Goal: Information Seeking & Learning: Learn about a topic

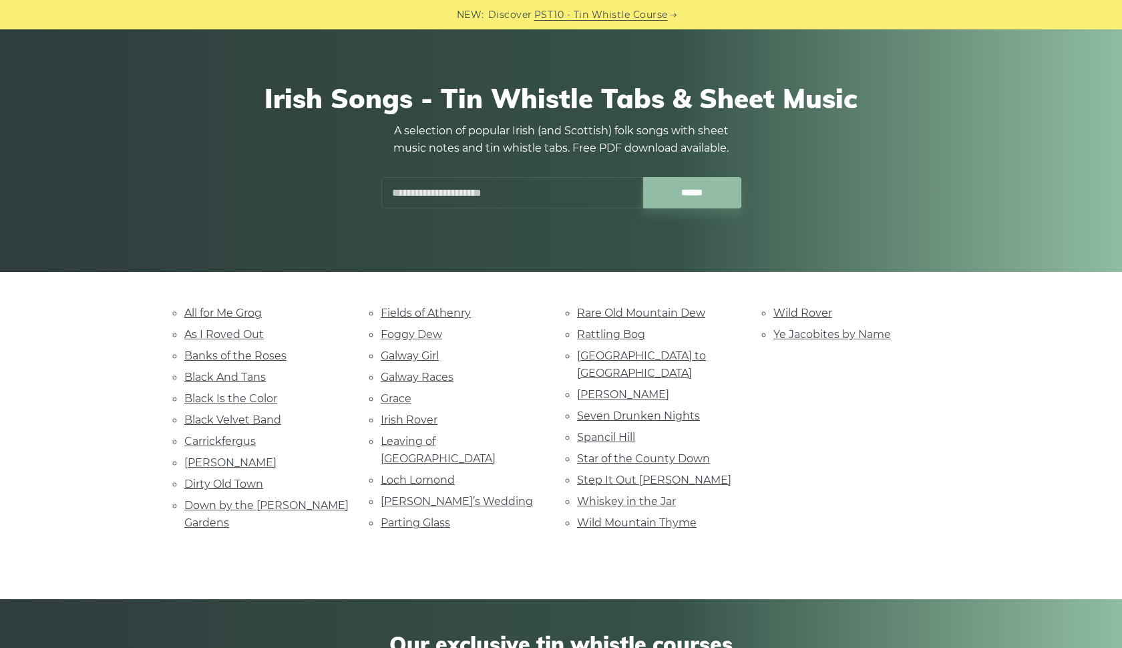
scroll to position [79, 0]
click at [419, 352] on link "Galway Girl" at bounding box center [410, 355] width 58 height 13
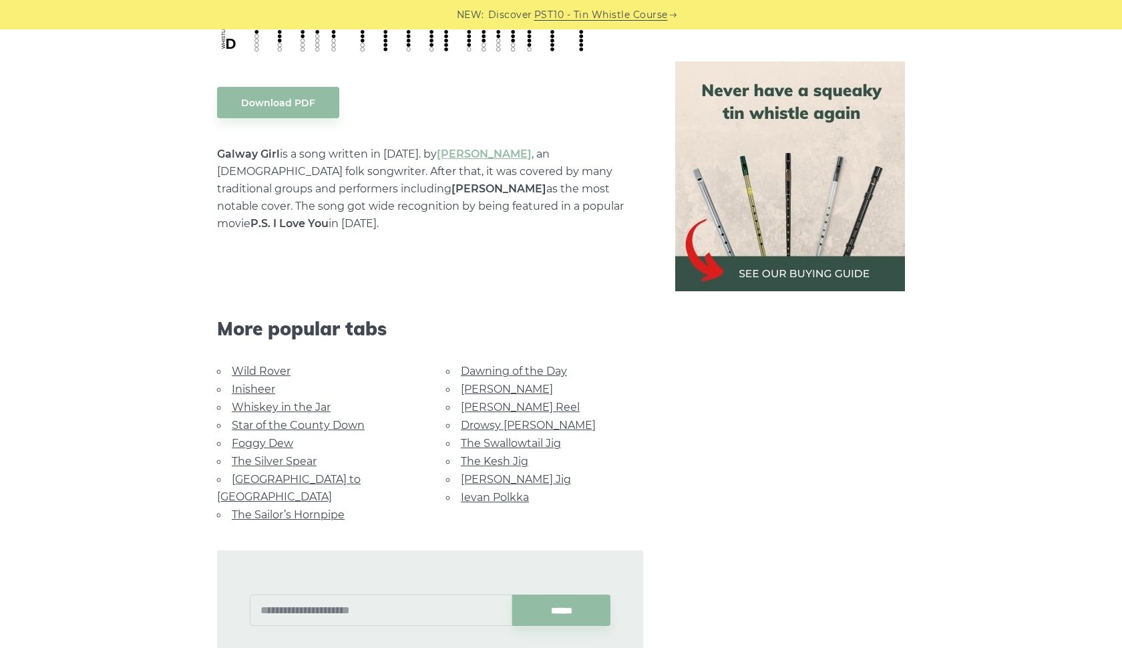
scroll to position [742, 0]
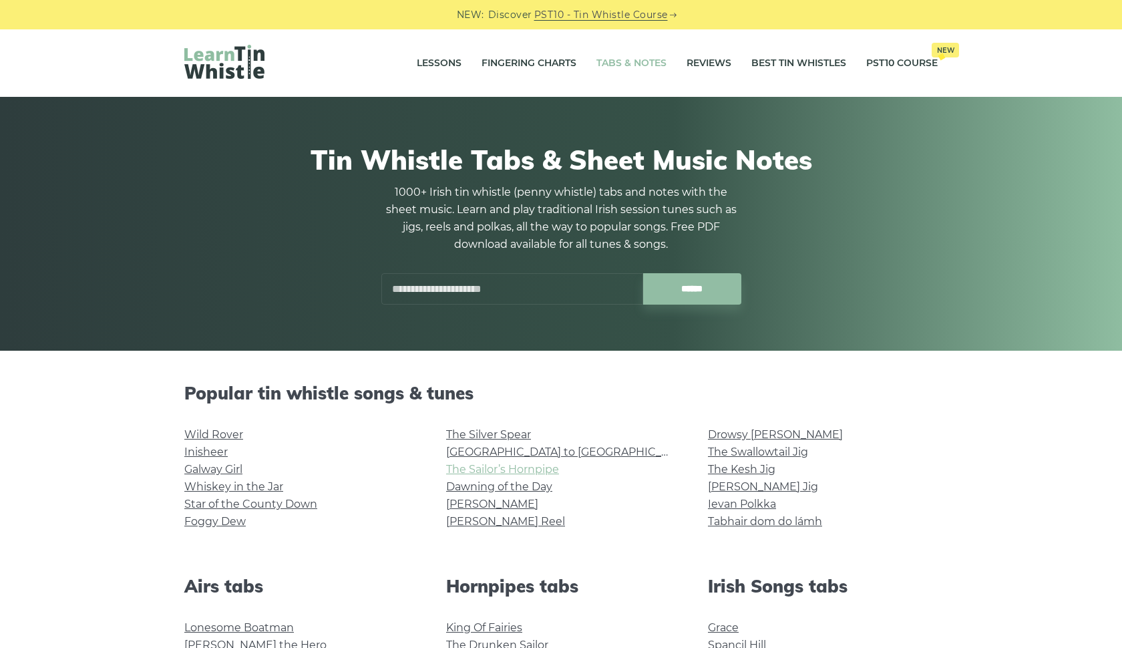
click at [518, 470] on link "The Sailor’s Hornpipe" at bounding box center [502, 469] width 113 height 13
click at [228, 526] on link "Foggy Dew" at bounding box center [214, 521] width 61 height 13
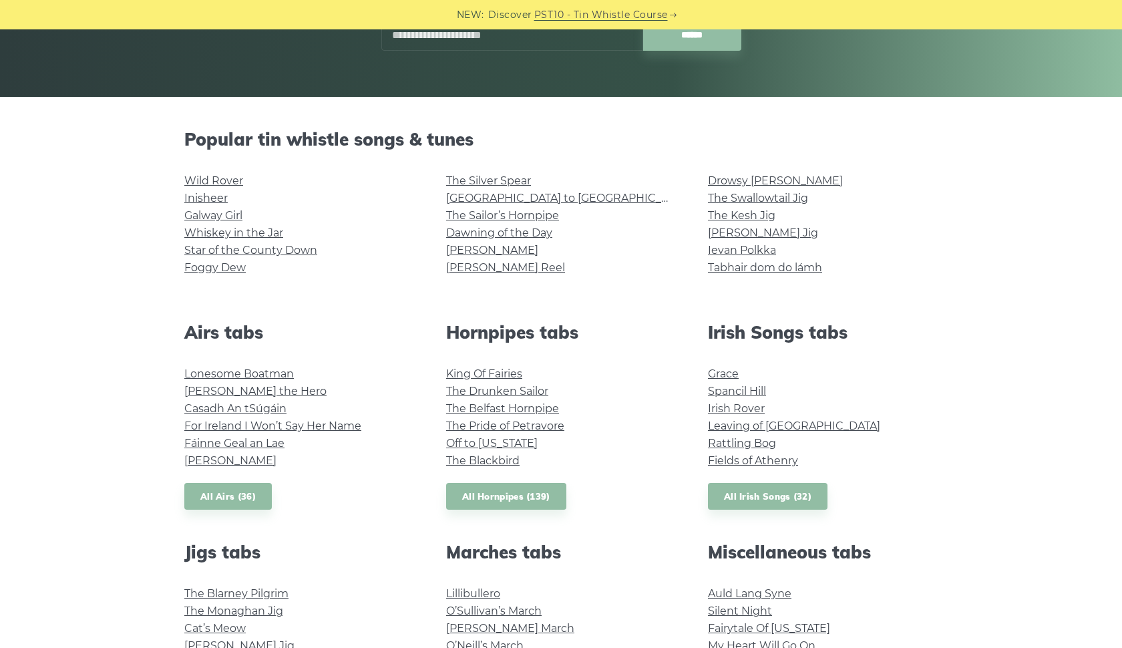
scroll to position [609, 0]
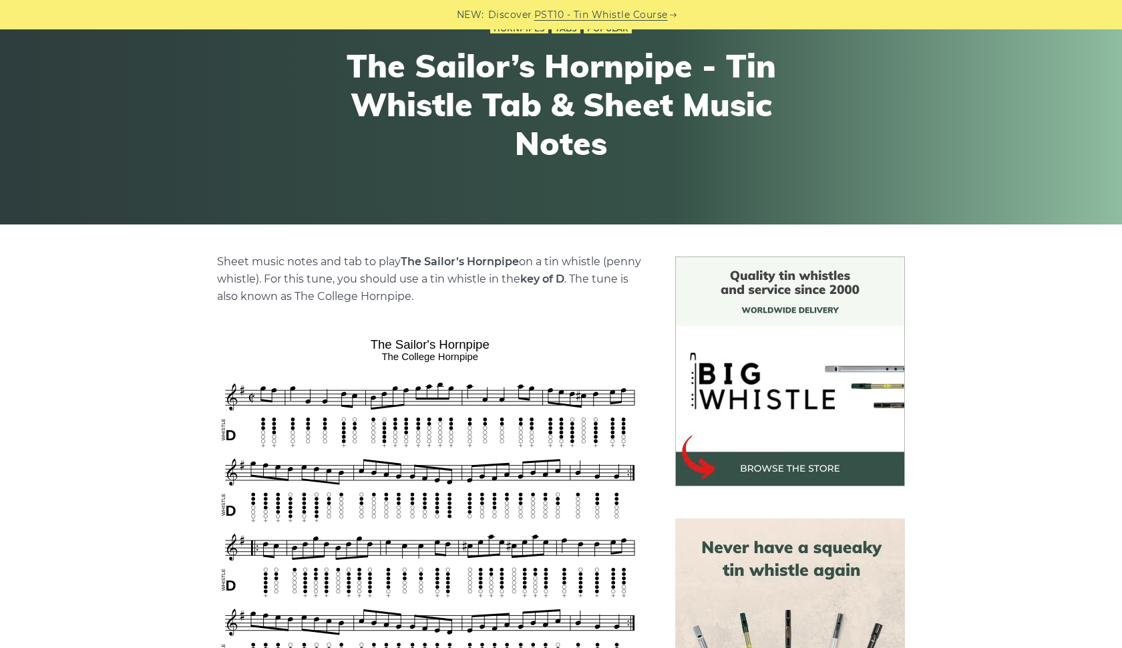
scroll to position [133, 0]
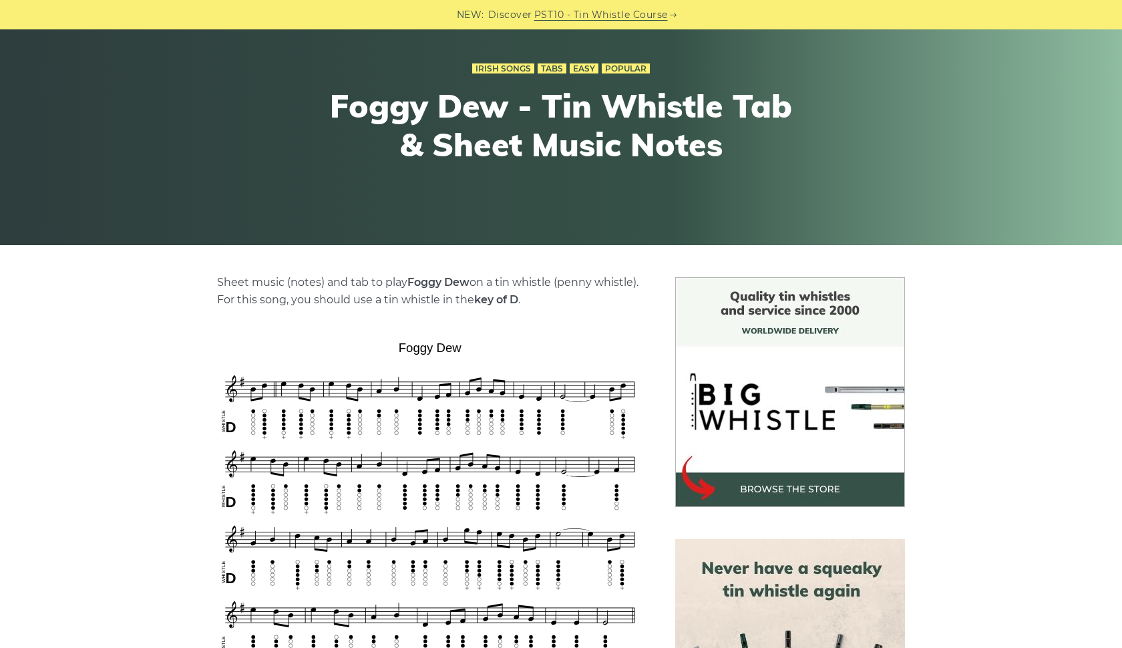
scroll to position [134, 0]
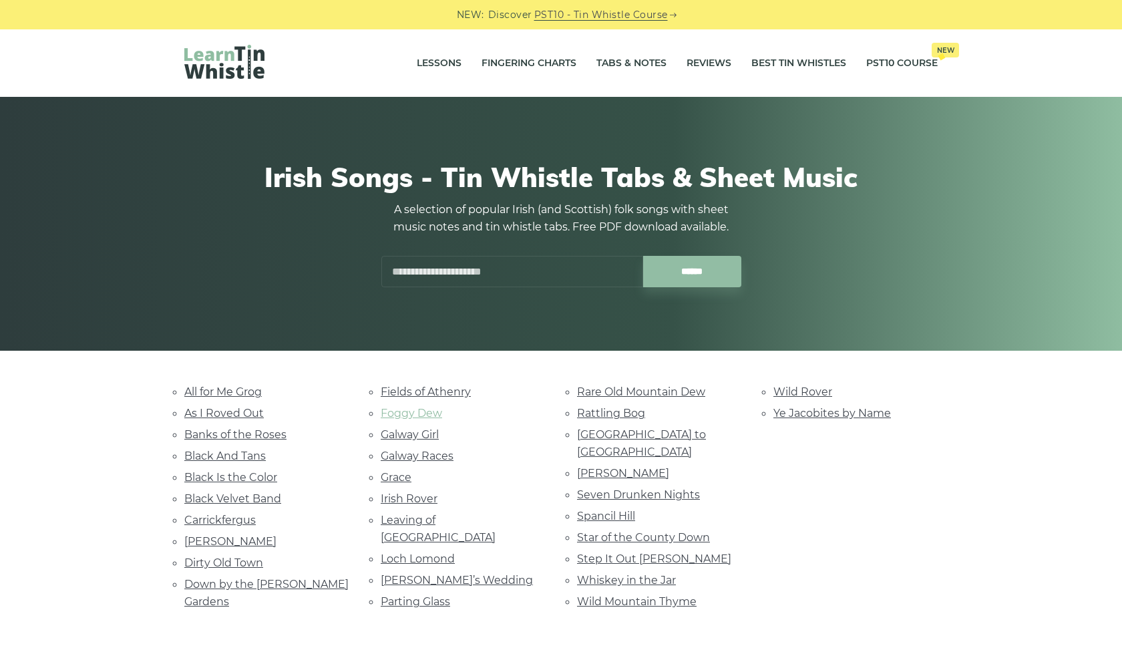
click at [429, 412] on link "Foggy Dew" at bounding box center [411, 413] width 61 height 13
click at [248, 392] on link "All for Me Grog" at bounding box center [223, 392] width 78 height 13
click at [431, 454] on link "Galway Races" at bounding box center [417, 456] width 73 height 13
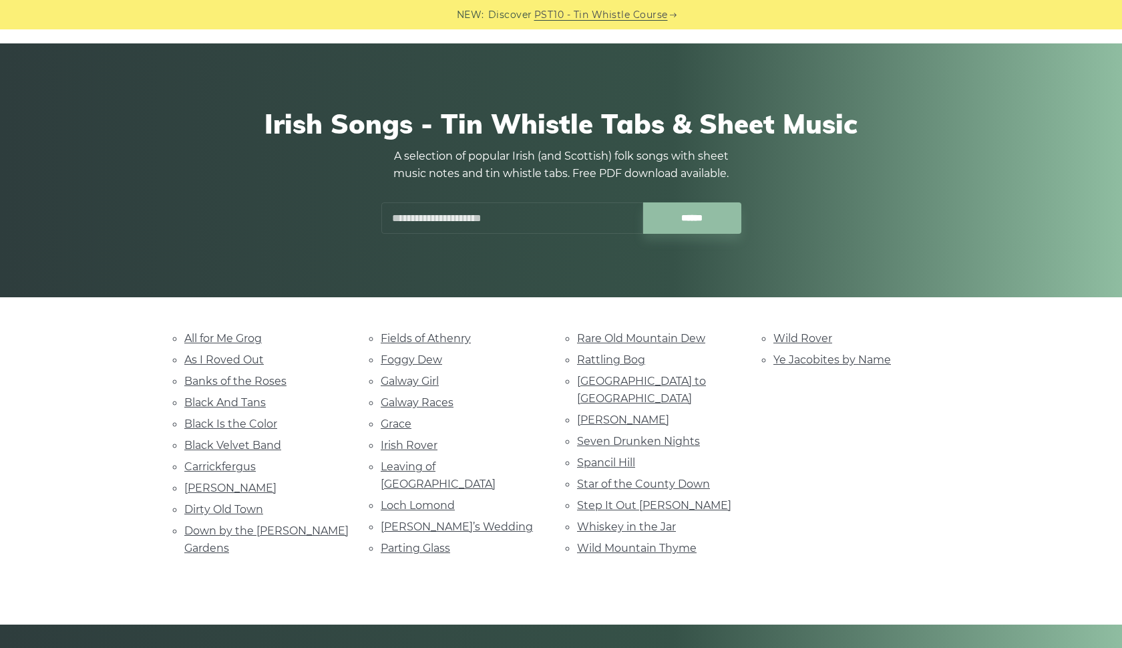
scroll to position [54, 0]
click at [281, 524] on link "Down by the Sally Gardens" at bounding box center [266, 539] width 164 height 30
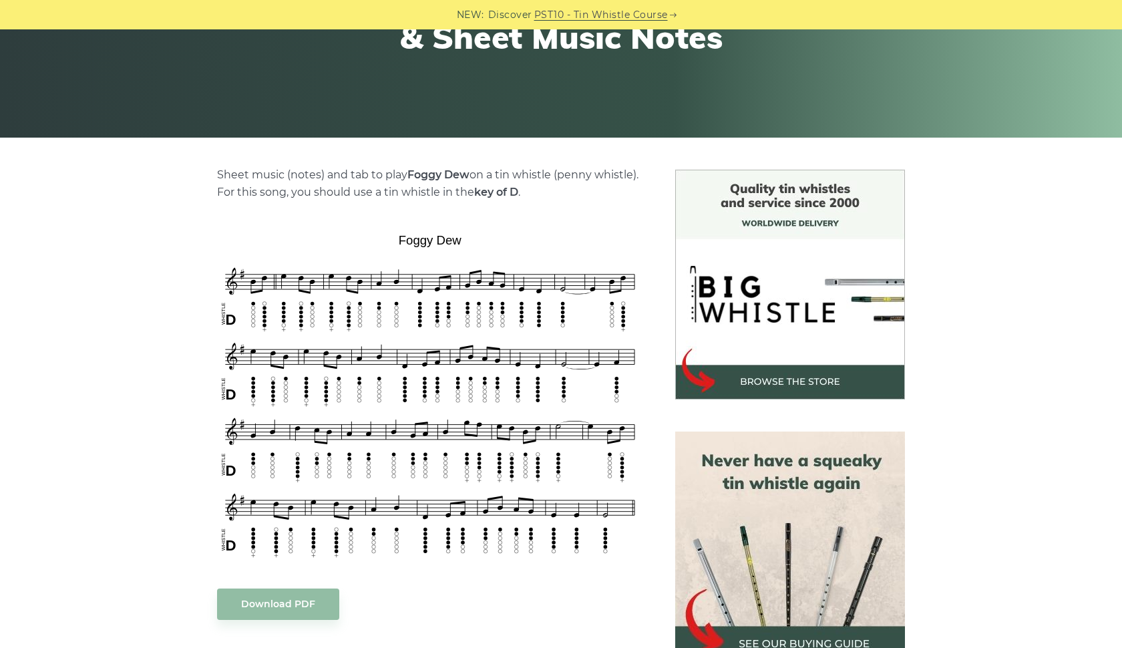
scroll to position [221, 0]
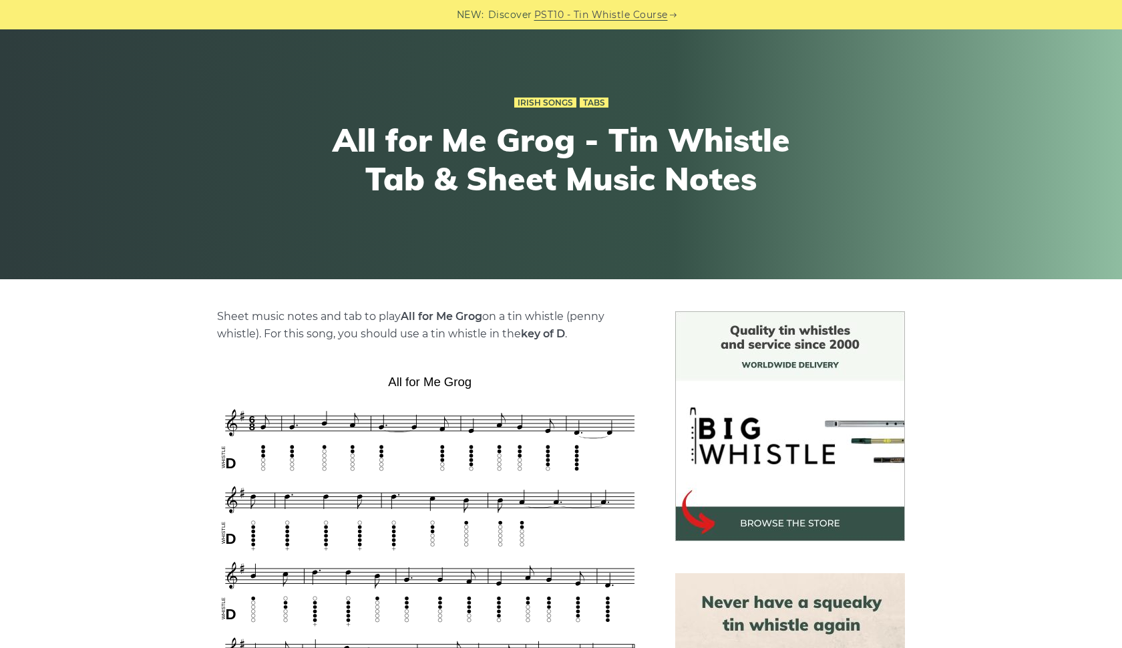
scroll to position [218, 0]
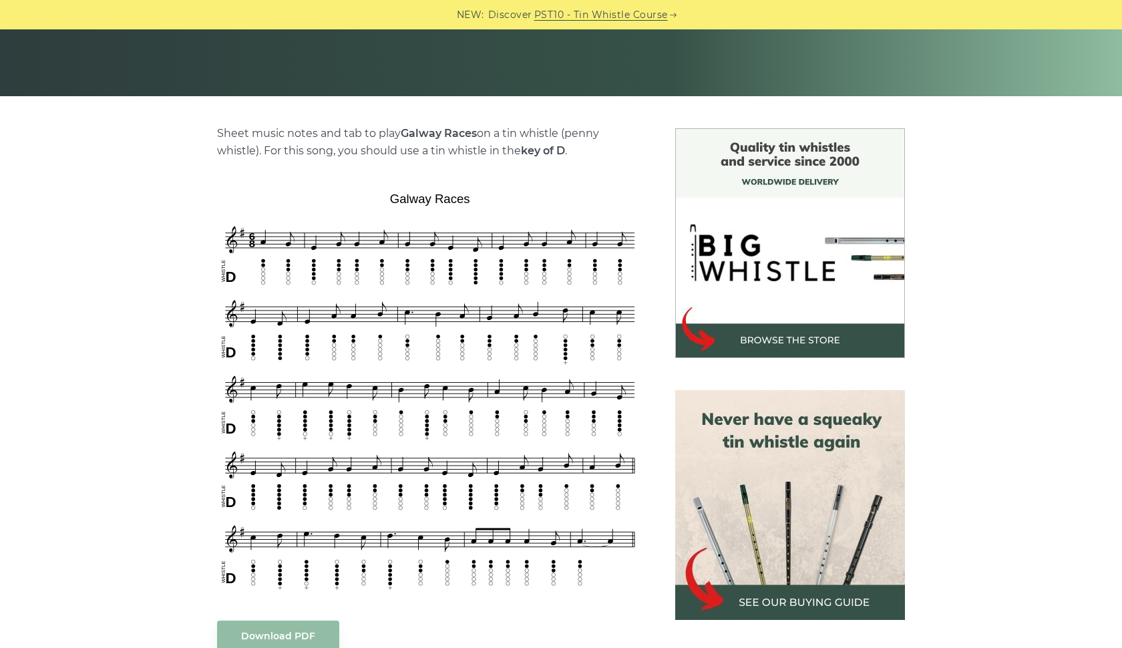
scroll to position [245, 0]
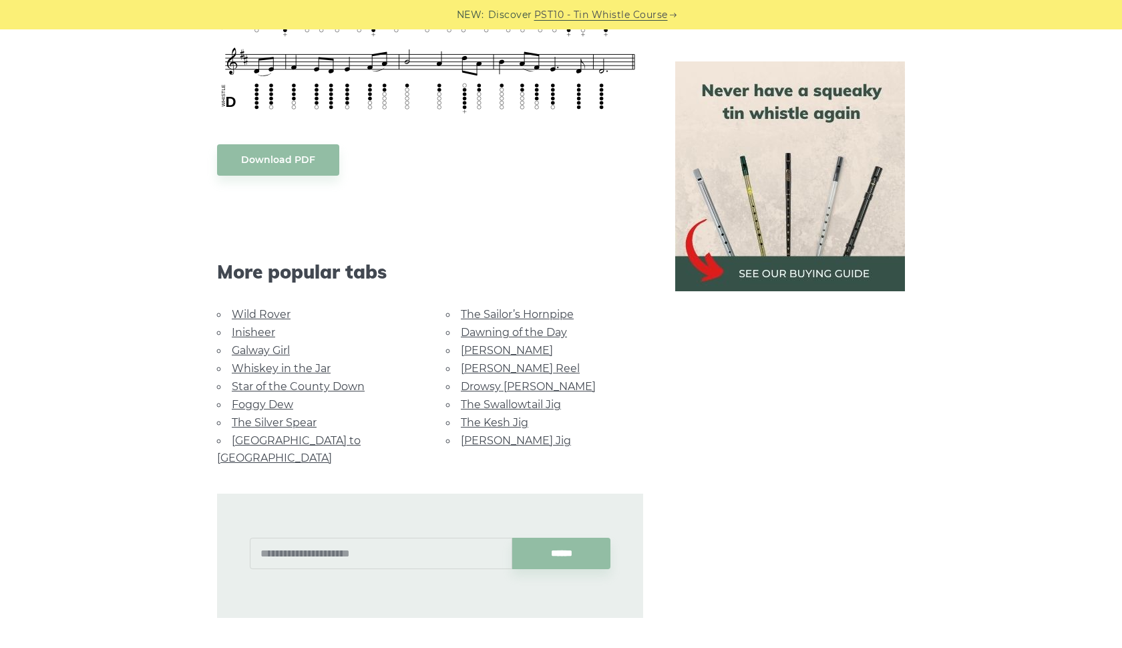
scroll to position [682, 0]
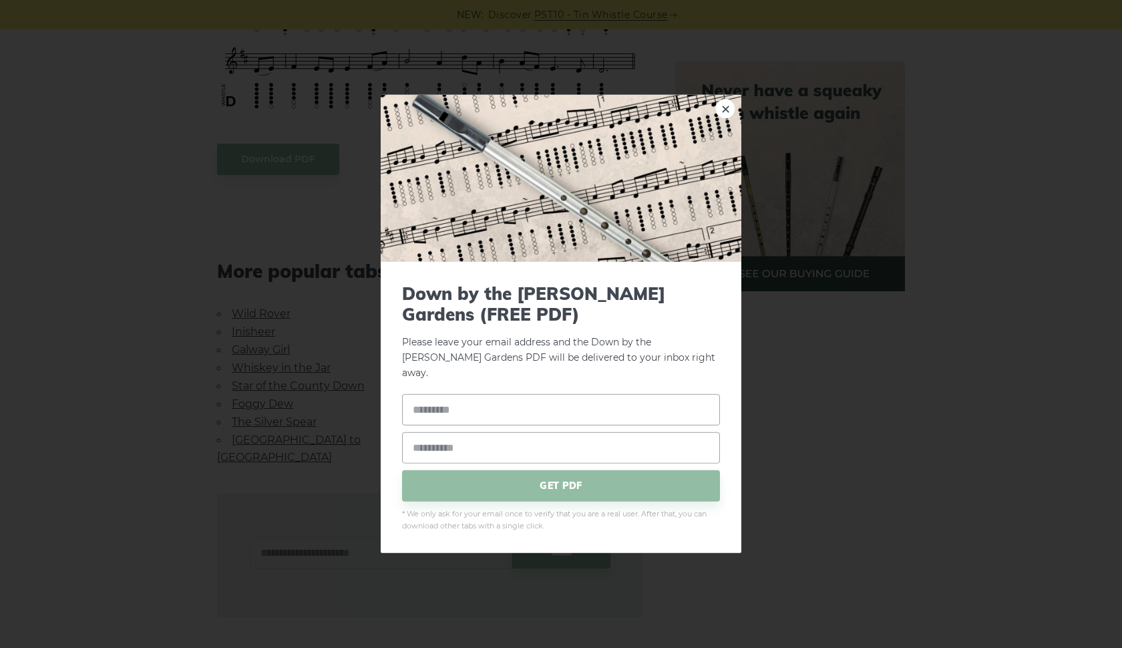
click at [931, 203] on div "× Down by the Sally Gardens (FREE PDF) Please leave your email address and the …" at bounding box center [561, 324] width 1122 height 648
click at [714, 114] on img at bounding box center [561, 178] width 361 height 167
click at [727, 118] on link "×" at bounding box center [726, 109] width 20 height 20
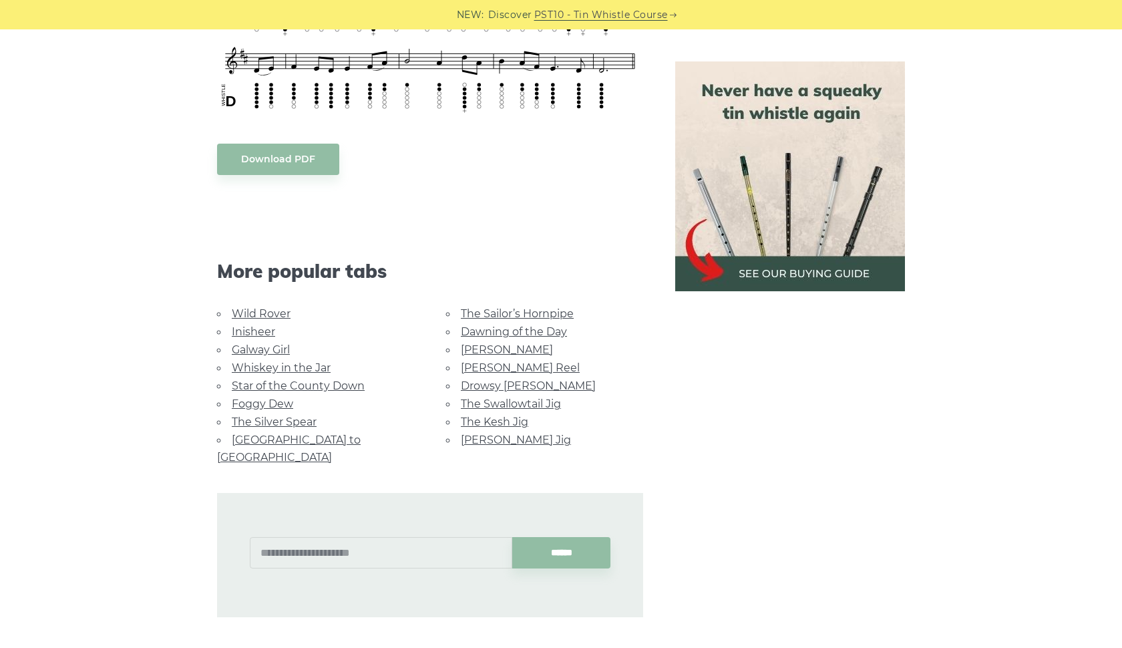
click at [263, 343] on link "Galway Girl" at bounding box center [261, 349] width 58 height 13
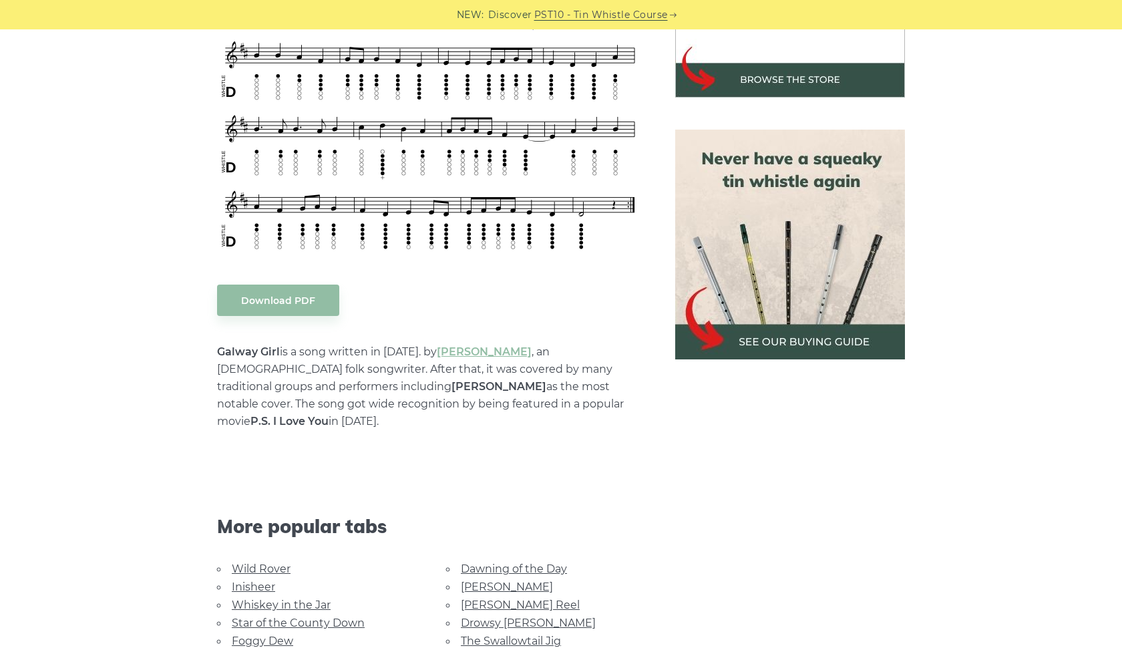
scroll to position [649, 0]
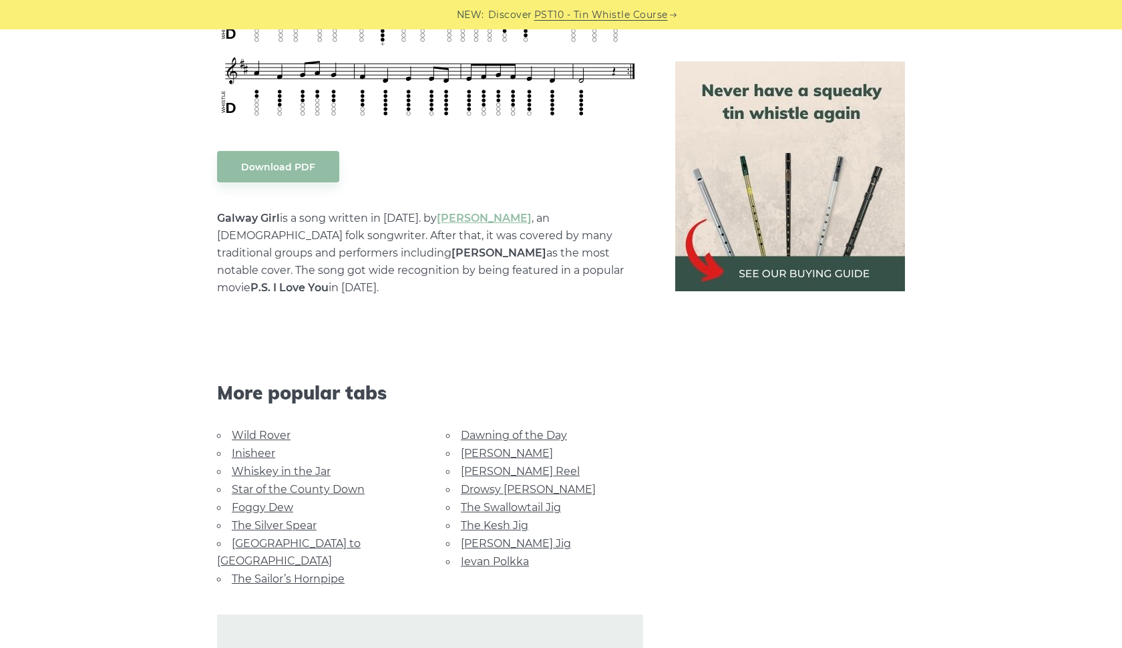
click at [316, 573] on link "The Sailor’s Hornpipe" at bounding box center [288, 579] width 113 height 13
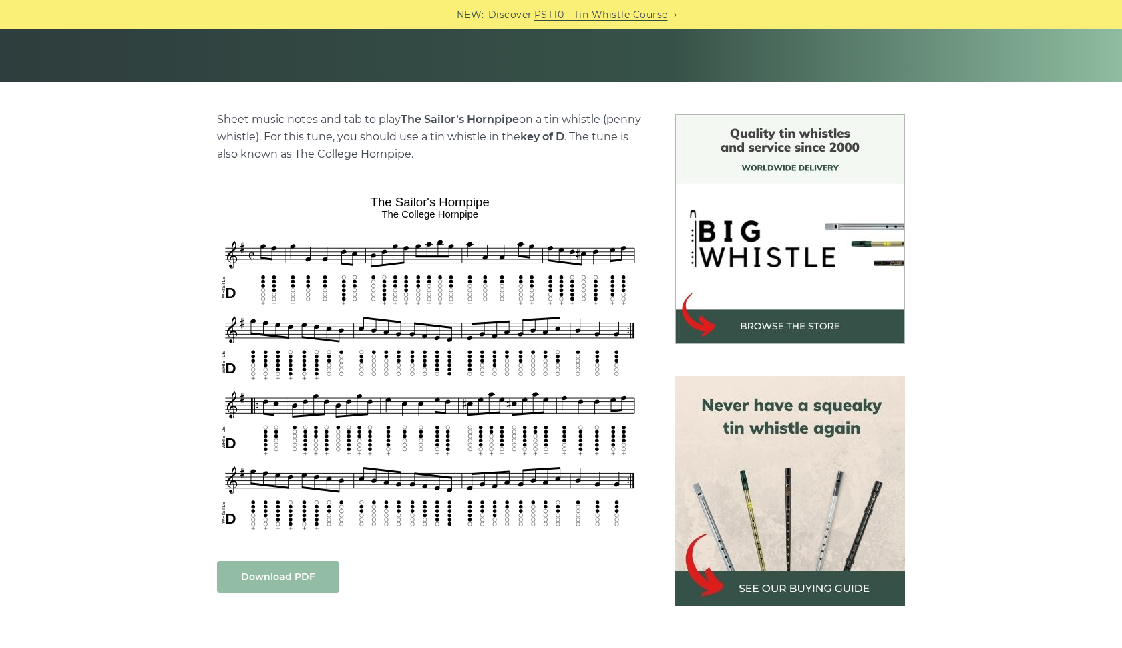
scroll to position [271, 0]
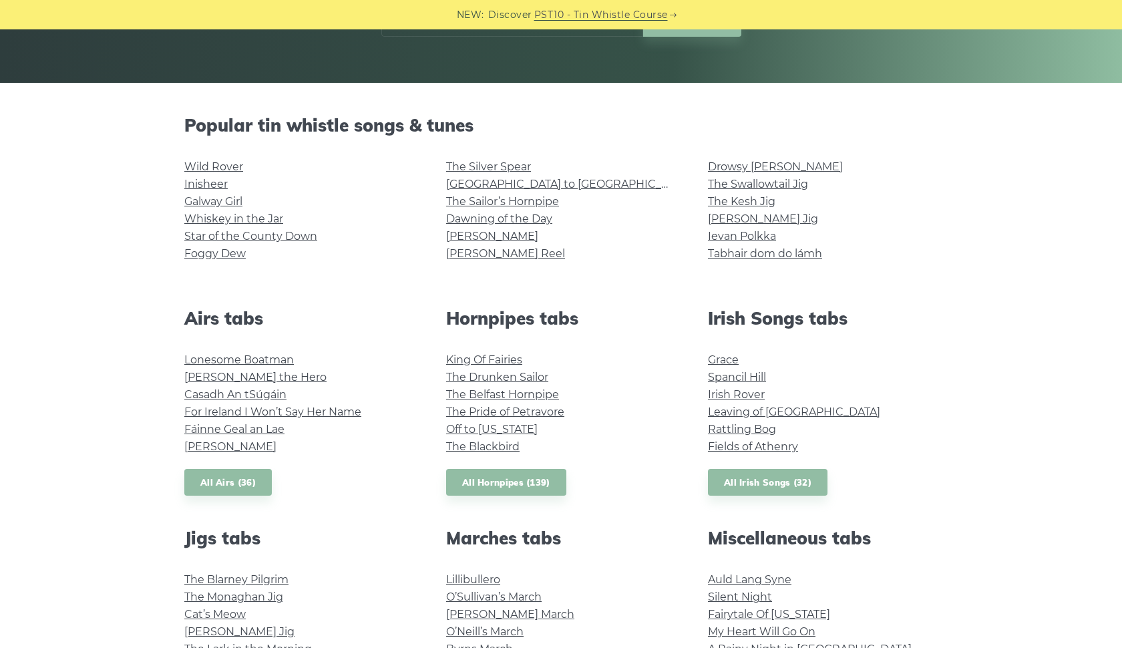
scroll to position [271, 0]
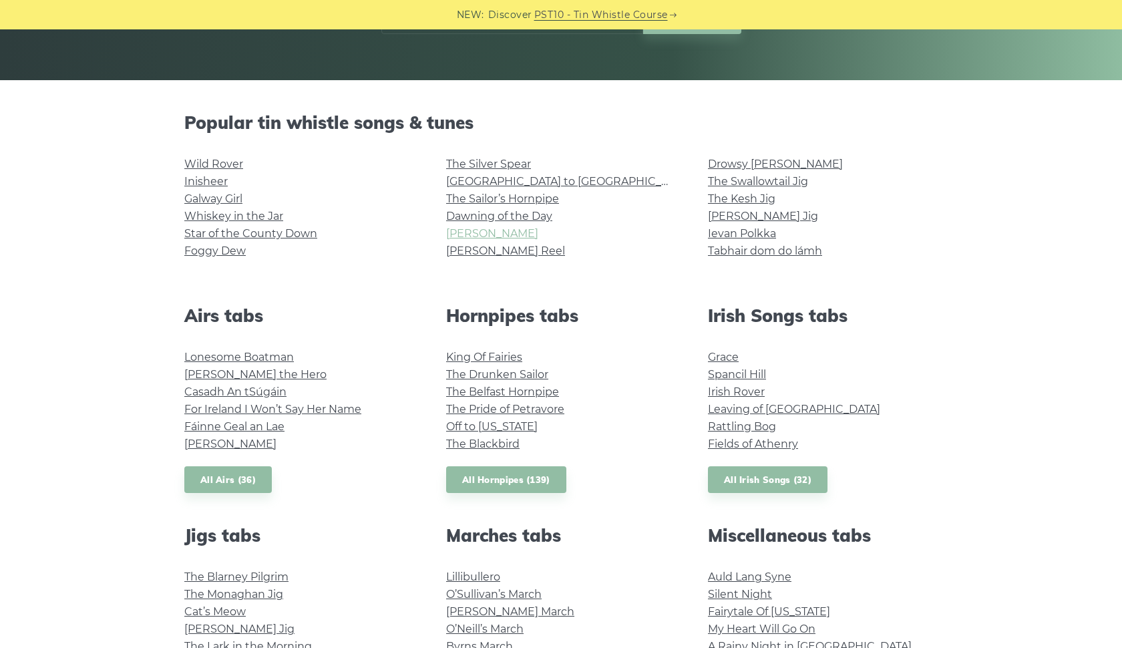
click at [478, 232] on link "[PERSON_NAME]" at bounding box center [492, 233] width 92 height 13
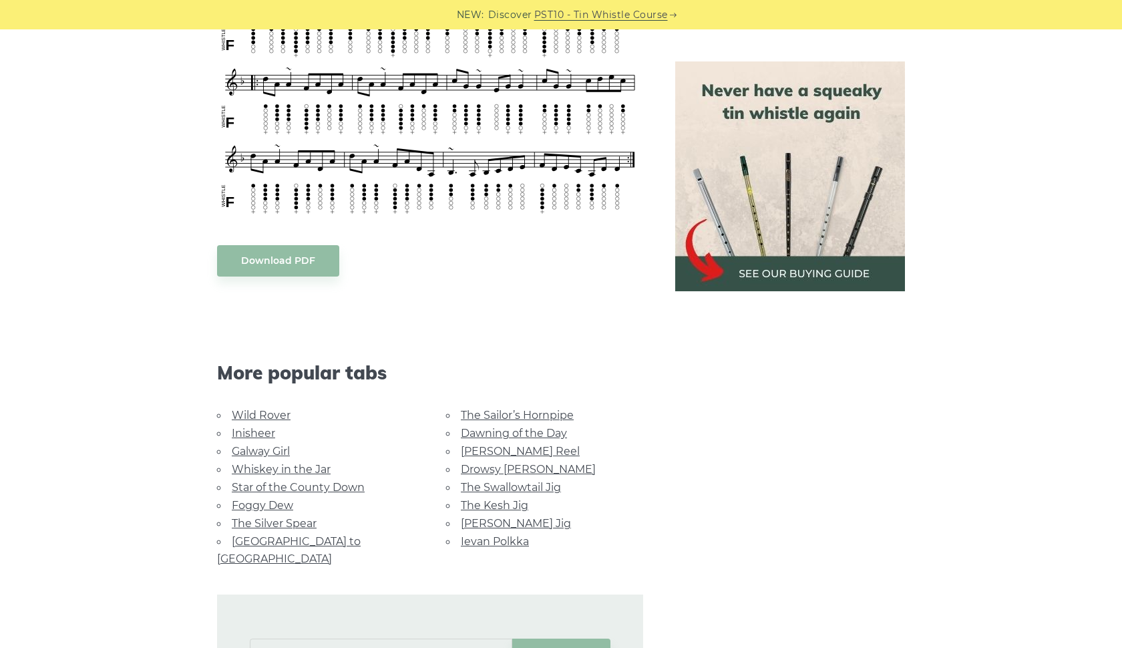
scroll to position [619, 0]
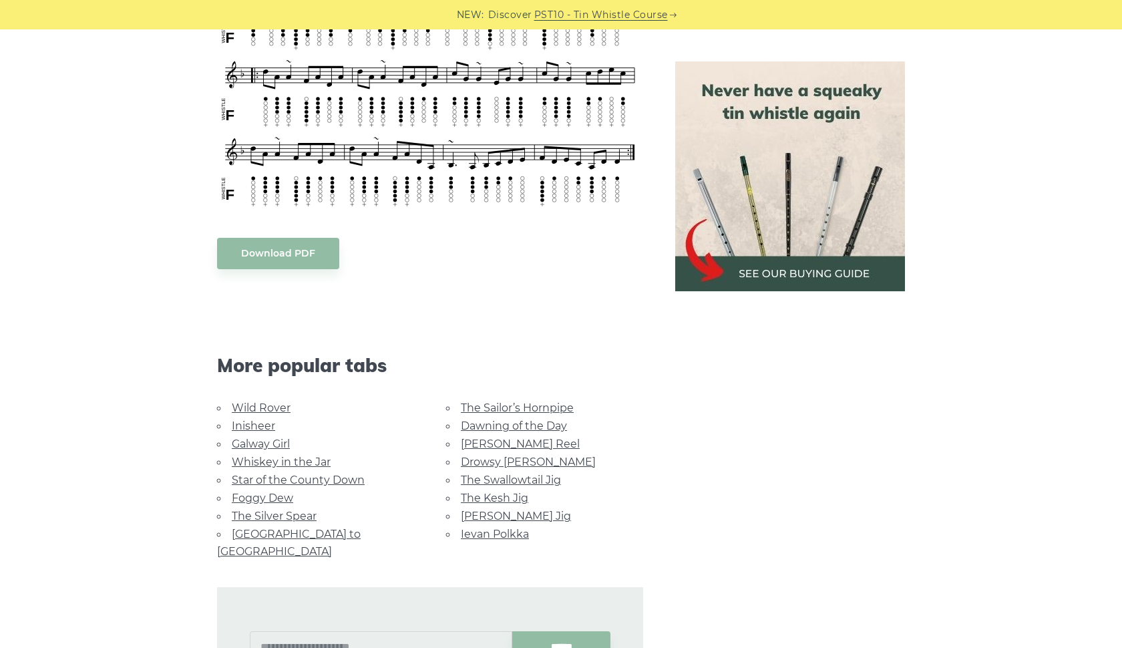
click at [258, 462] on link "Whiskey in the Jar" at bounding box center [281, 462] width 99 height 13
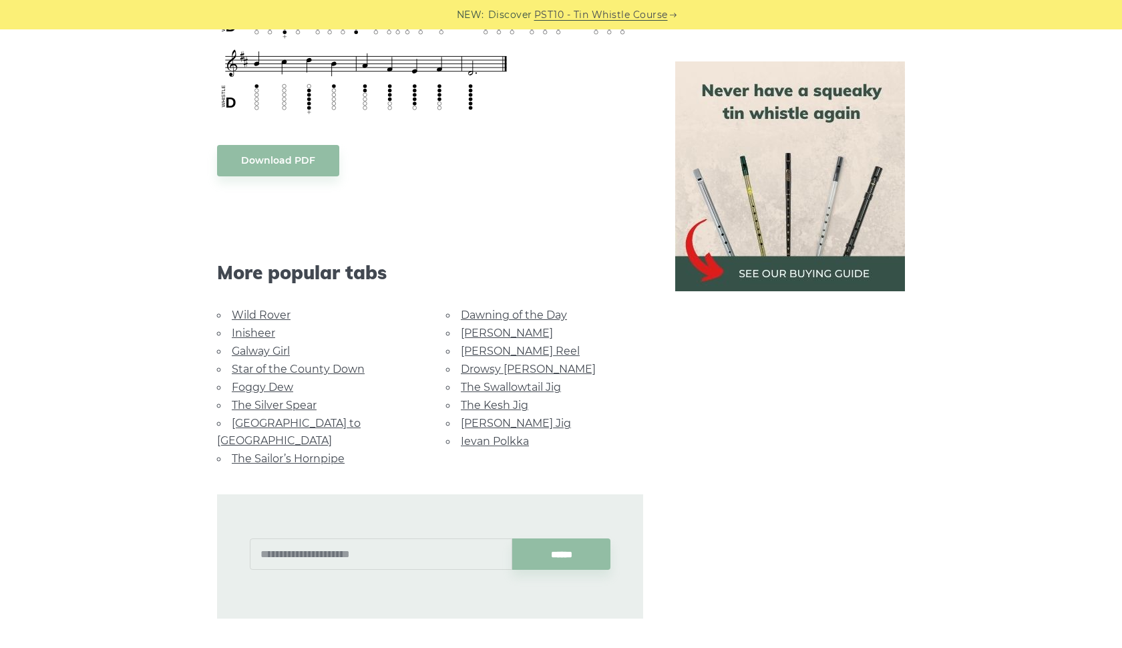
scroll to position [659, 0]
click at [529, 362] on link "Drowsy [PERSON_NAME]" at bounding box center [528, 368] width 135 height 13
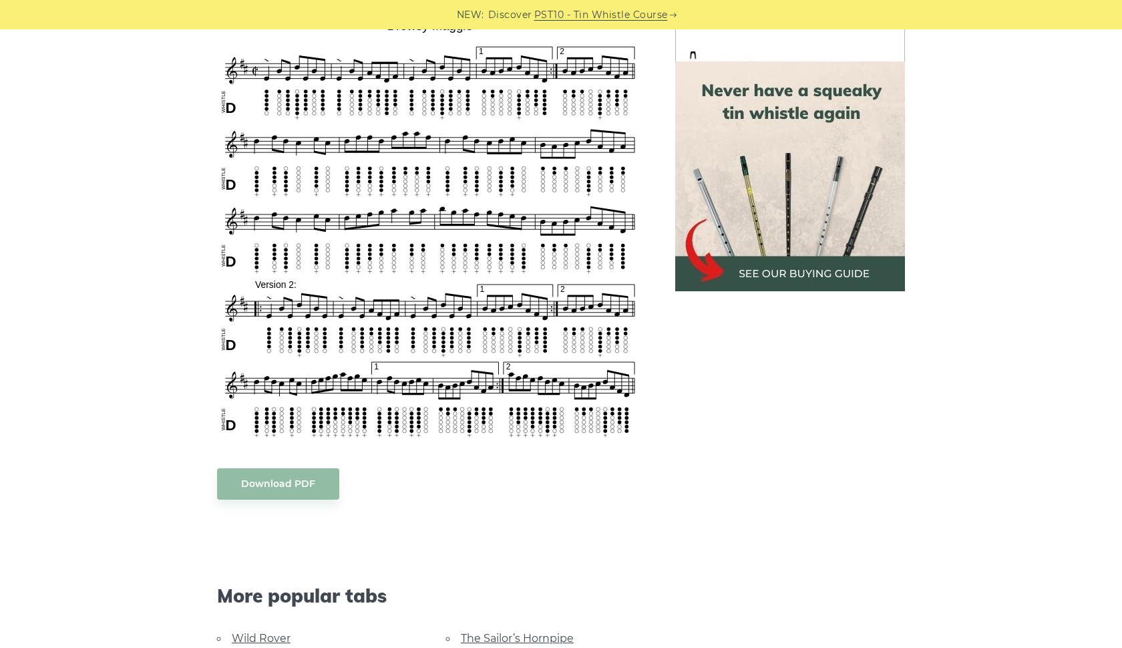
scroll to position [926, 0]
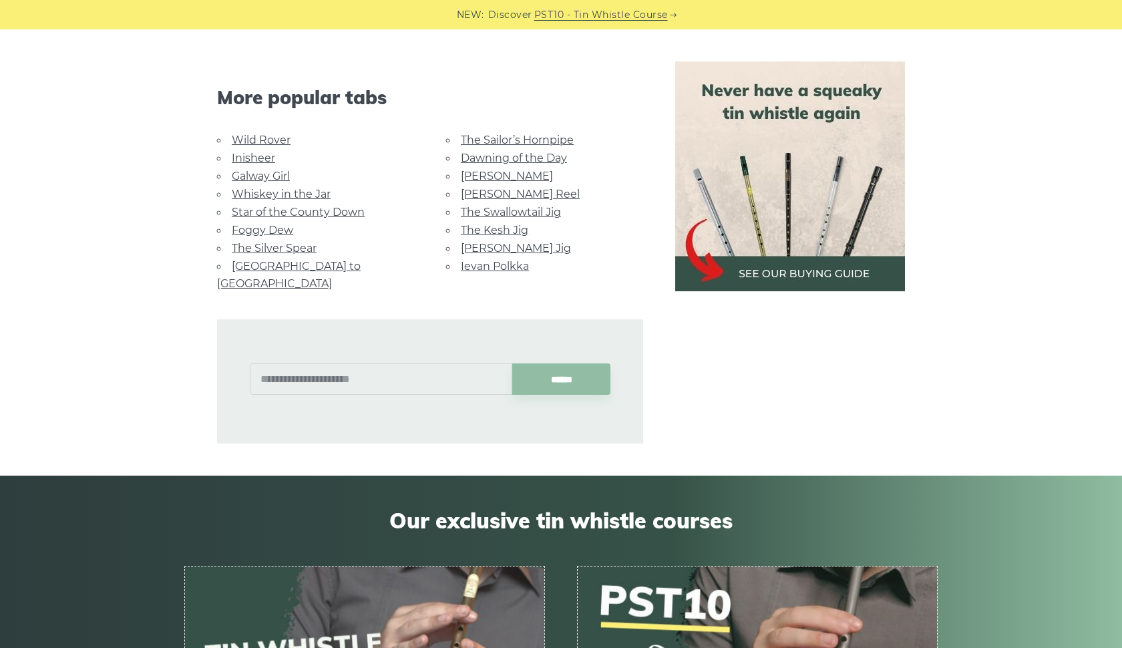
click at [494, 158] on link "Dawning of the Day" at bounding box center [514, 158] width 106 height 13
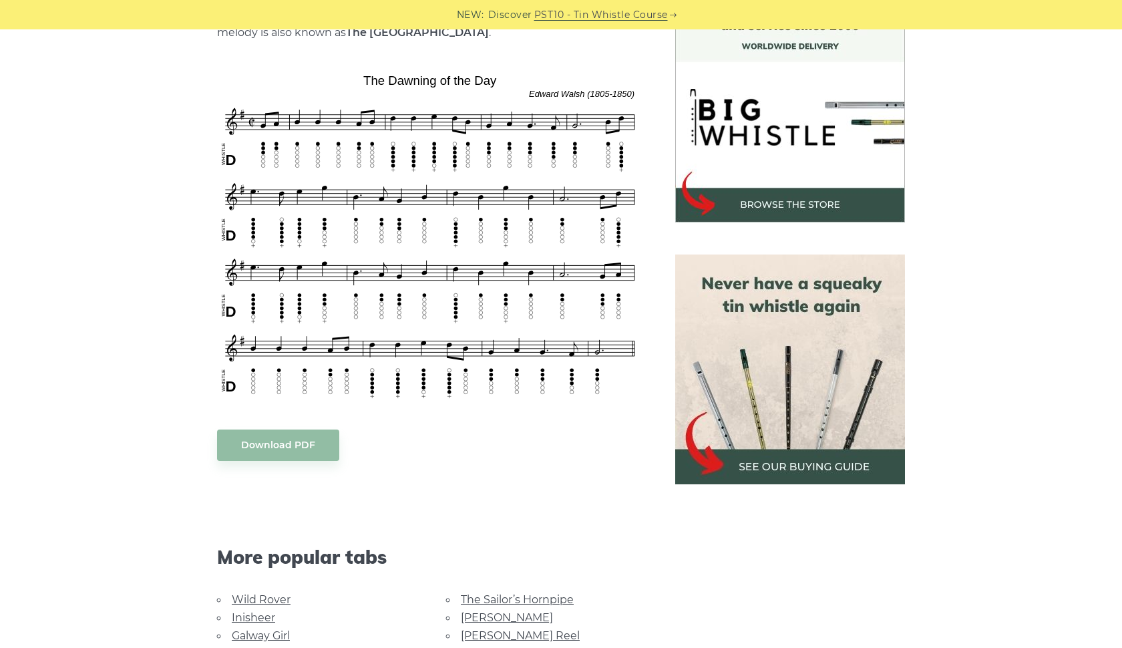
scroll to position [725, 0]
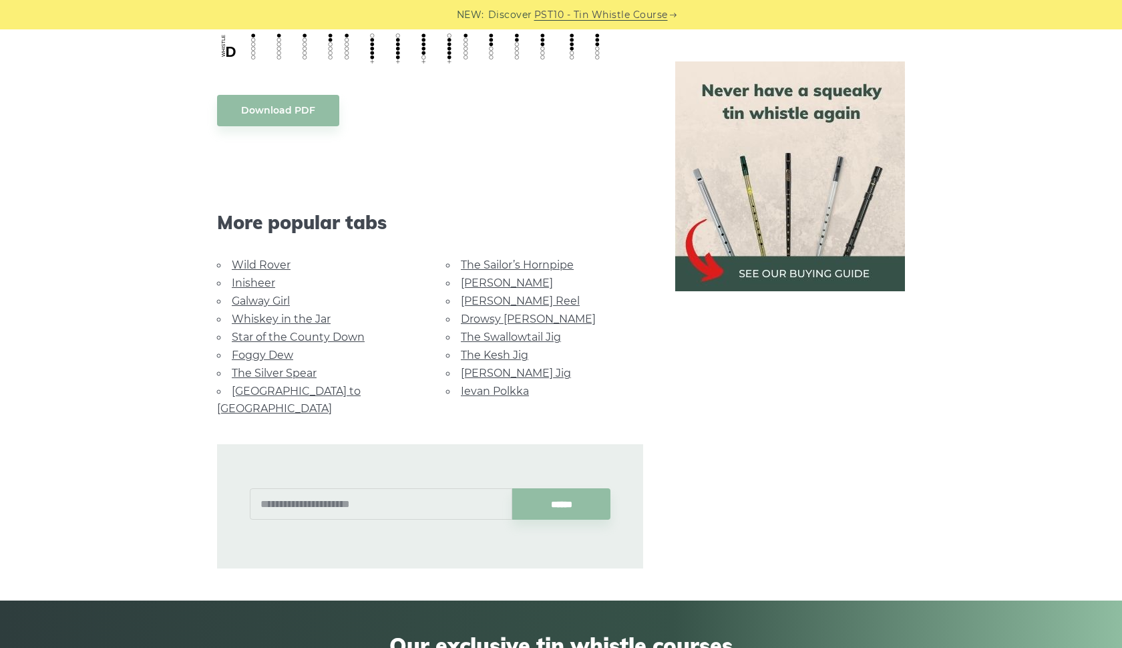
click at [516, 386] on link "Ievan Polkka" at bounding box center [495, 391] width 68 height 13
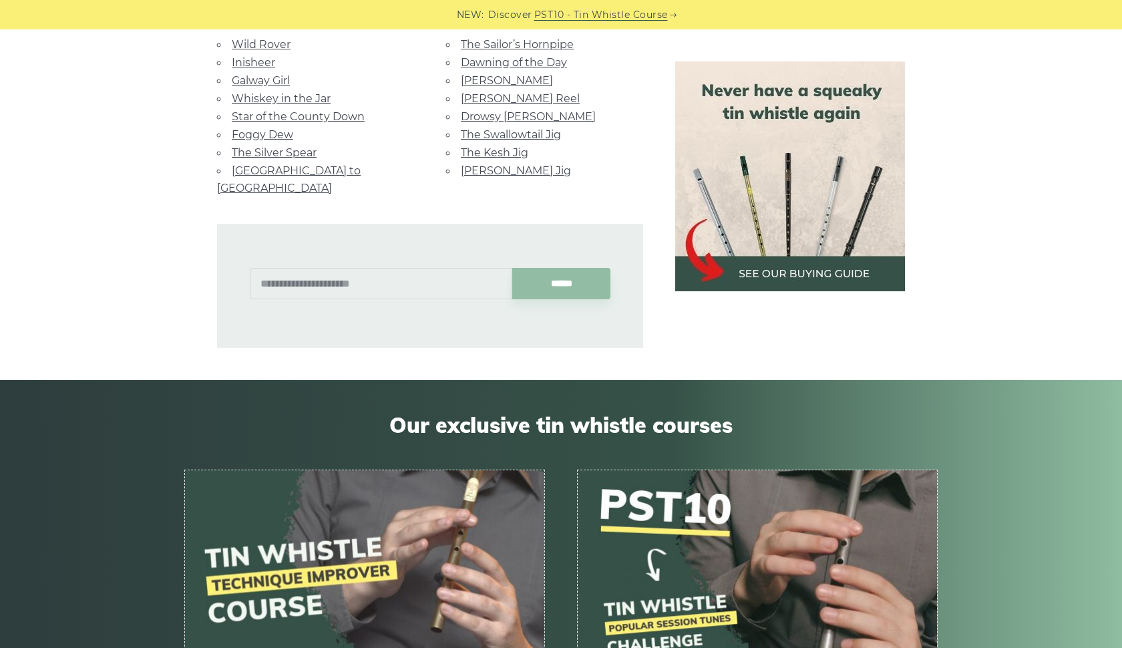
scroll to position [3647, 0]
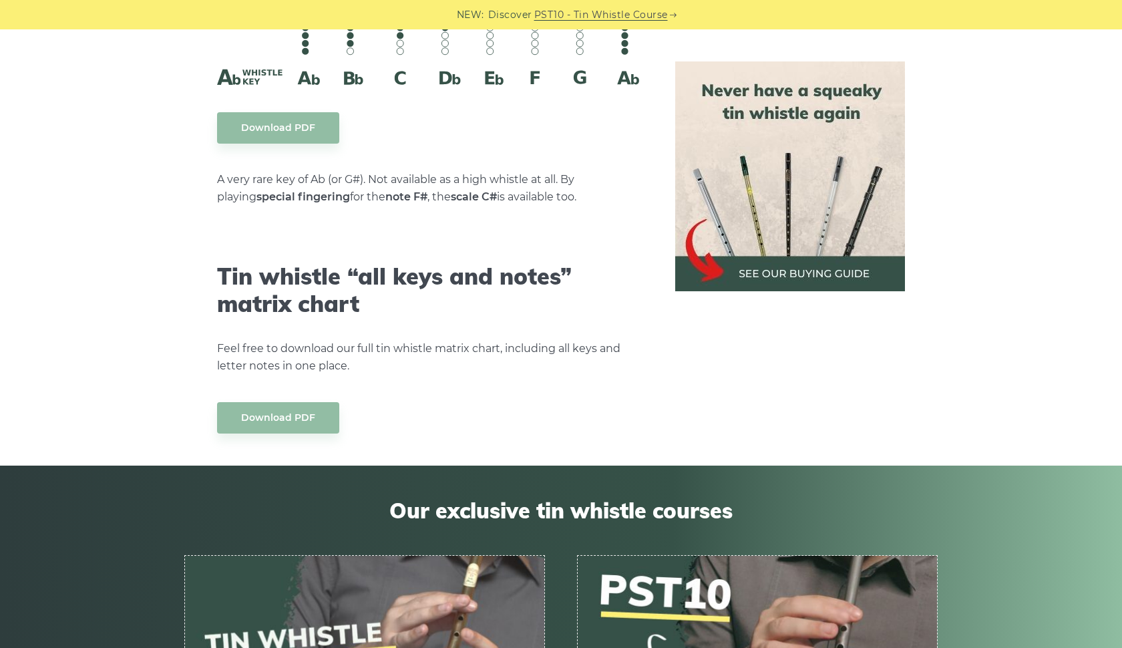
scroll to position [7364, 0]
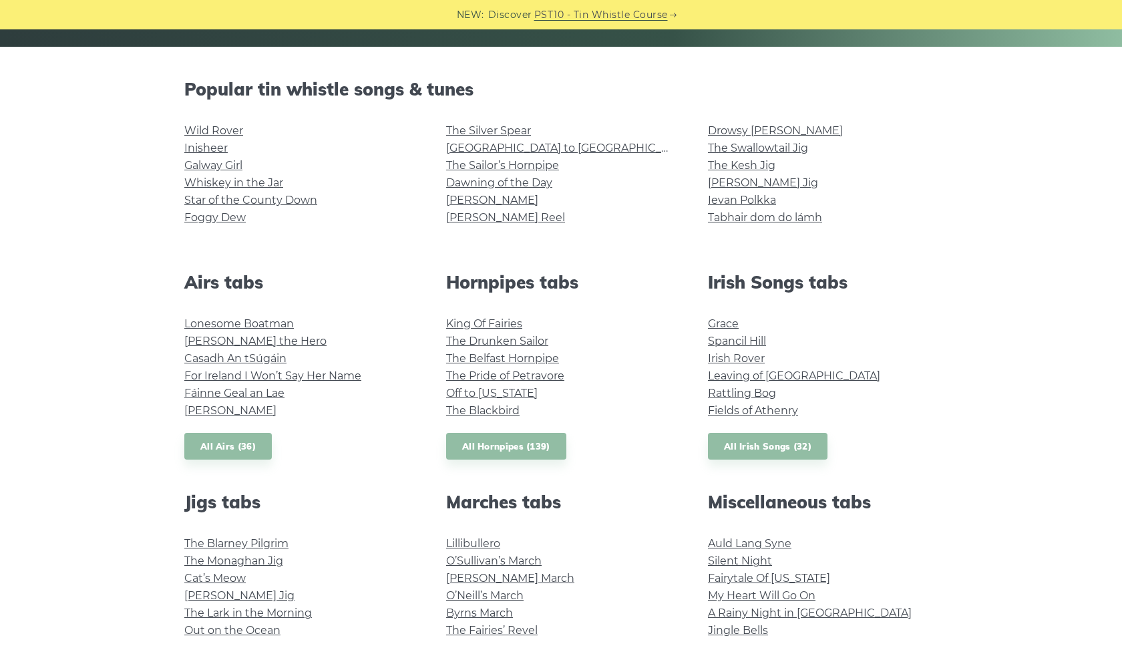
scroll to position [321, 0]
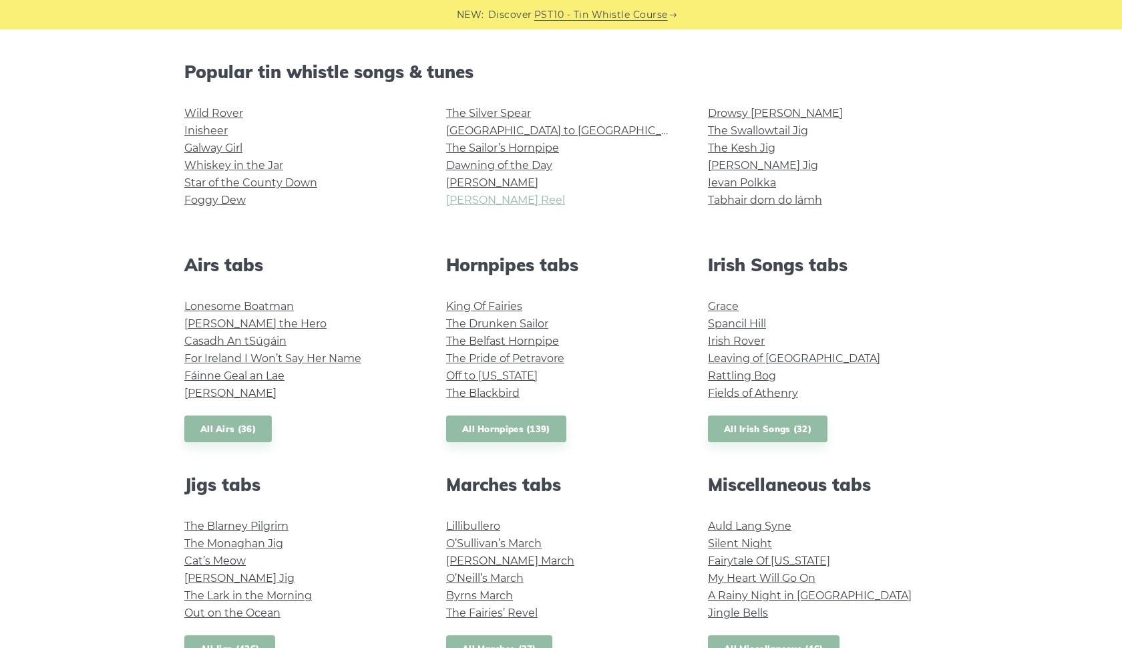
click at [497, 202] on link "[PERSON_NAME] Reel" at bounding box center [505, 200] width 119 height 13
click at [756, 146] on link "The Kesh Jig" at bounding box center [741, 148] width 67 height 13
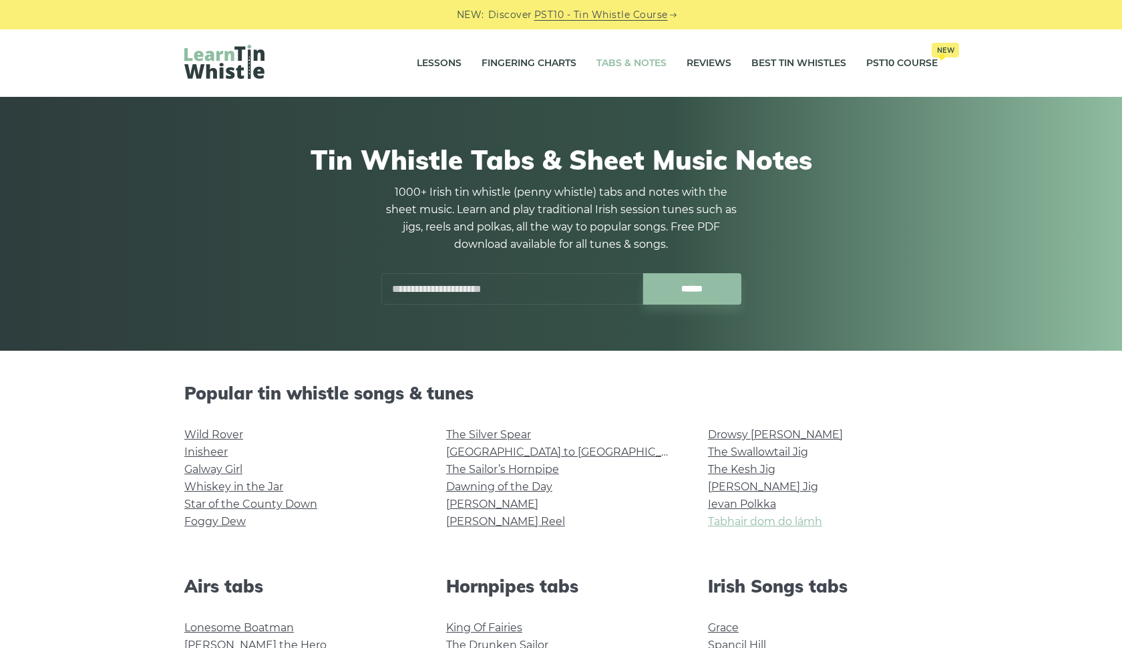
click at [761, 524] on link "Tabhair dom do lámh" at bounding box center [765, 521] width 114 height 13
click at [226, 464] on link "Galway Girl" at bounding box center [213, 469] width 58 height 13
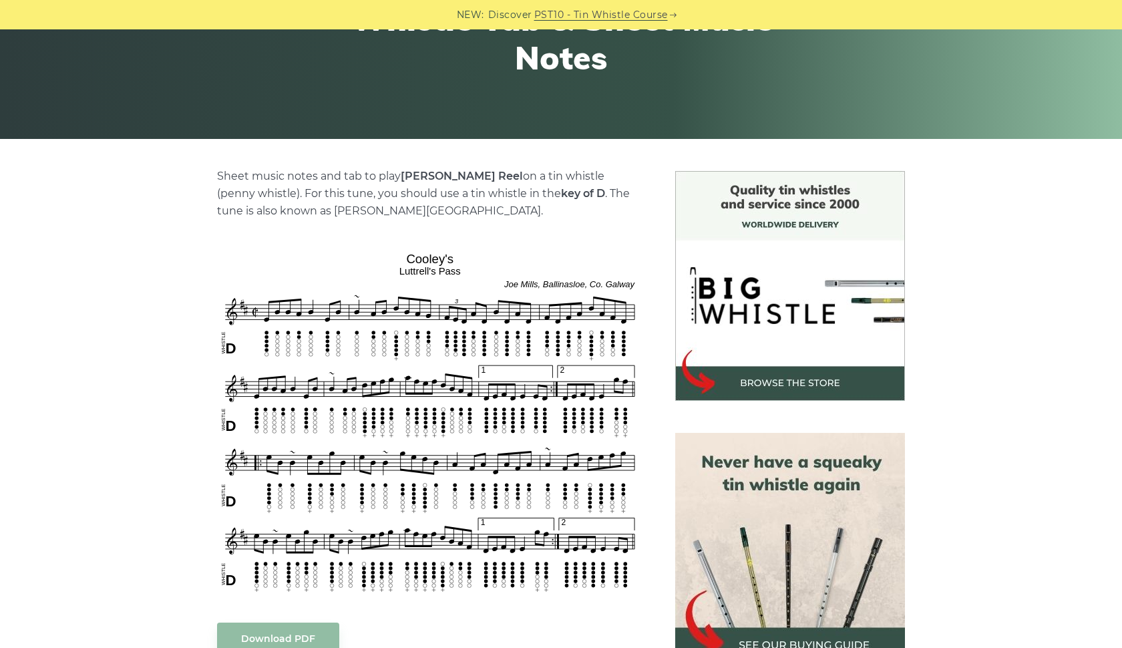
scroll to position [212, 0]
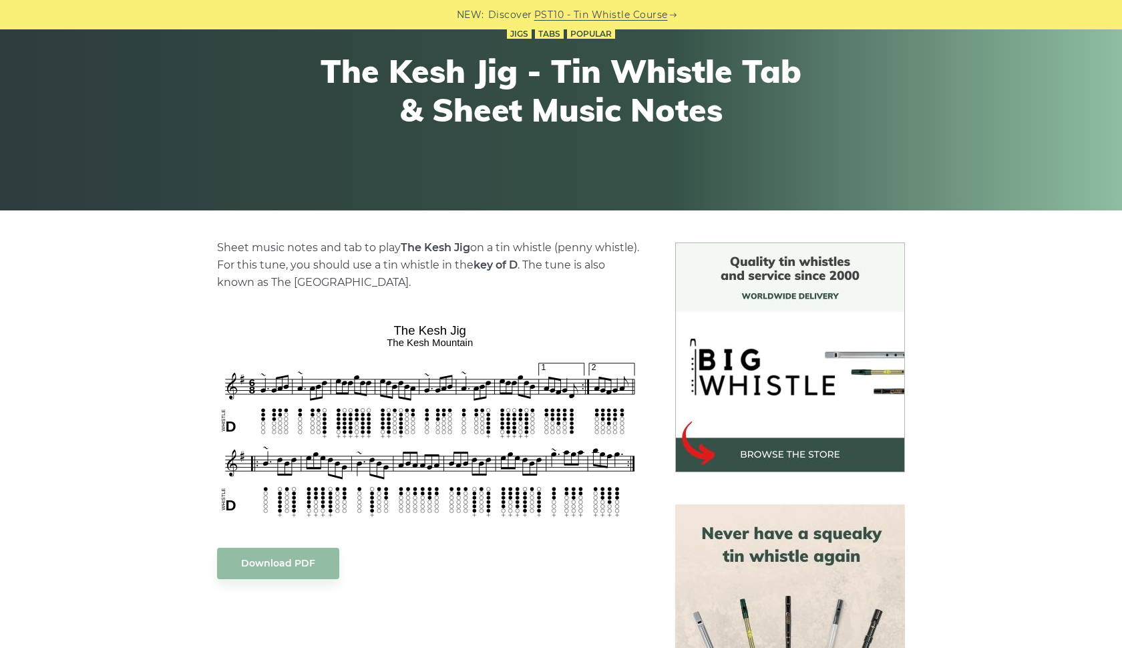
scroll to position [141, 0]
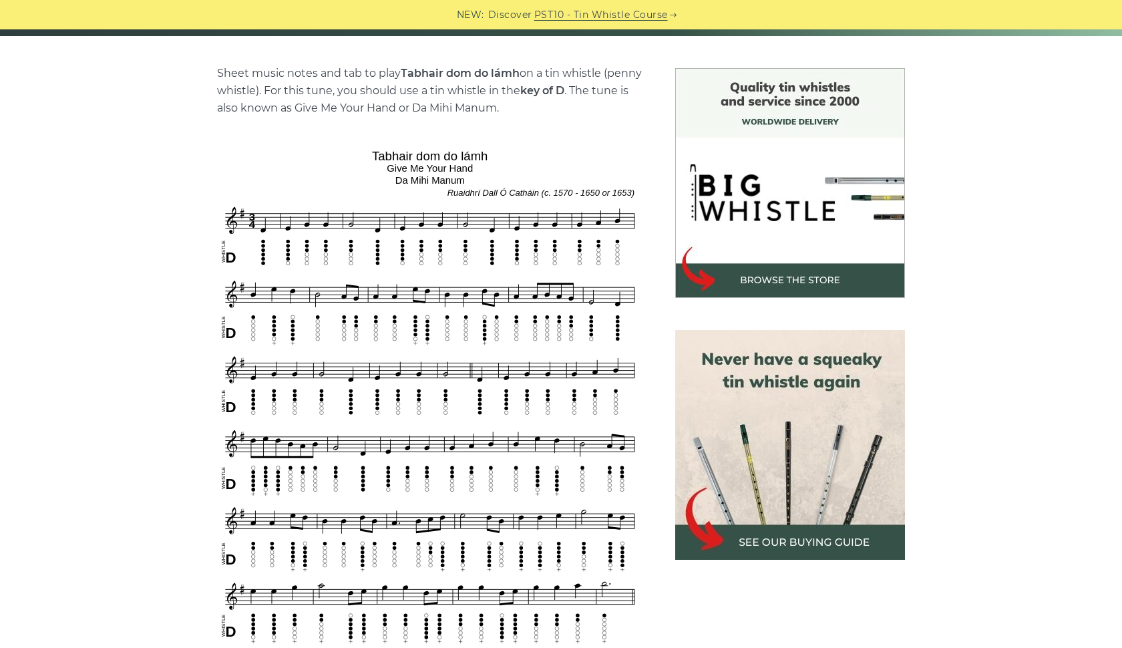
scroll to position [337, 0]
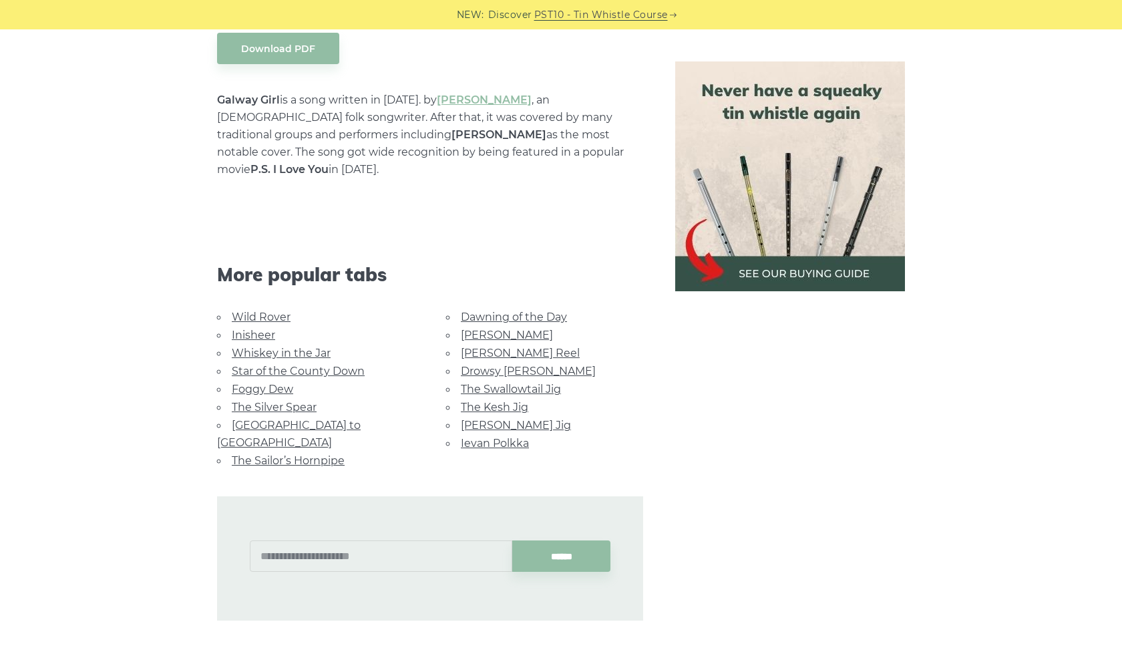
scroll to position [766, 0]
click at [278, 311] on link "Wild Rover" at bounding box center [261, 317] width 59 height 13
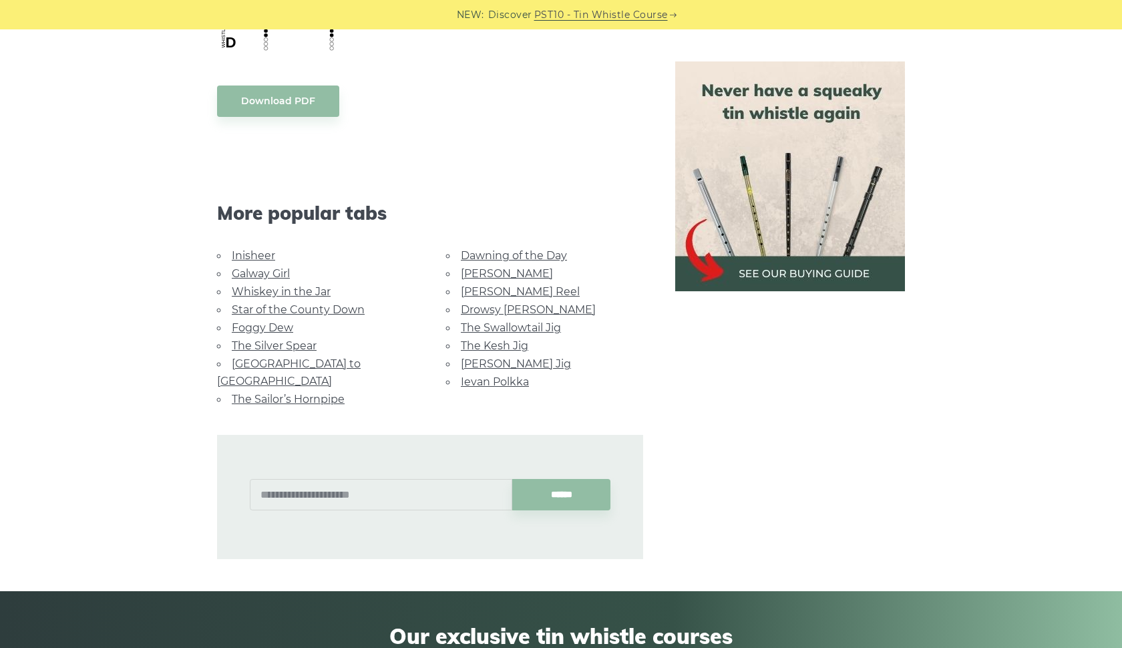
scroll to position [1178, 0]
click at [287, 285] on link "Whiskey in the Jar" at bounding box center [281, 291] width 99 height 13
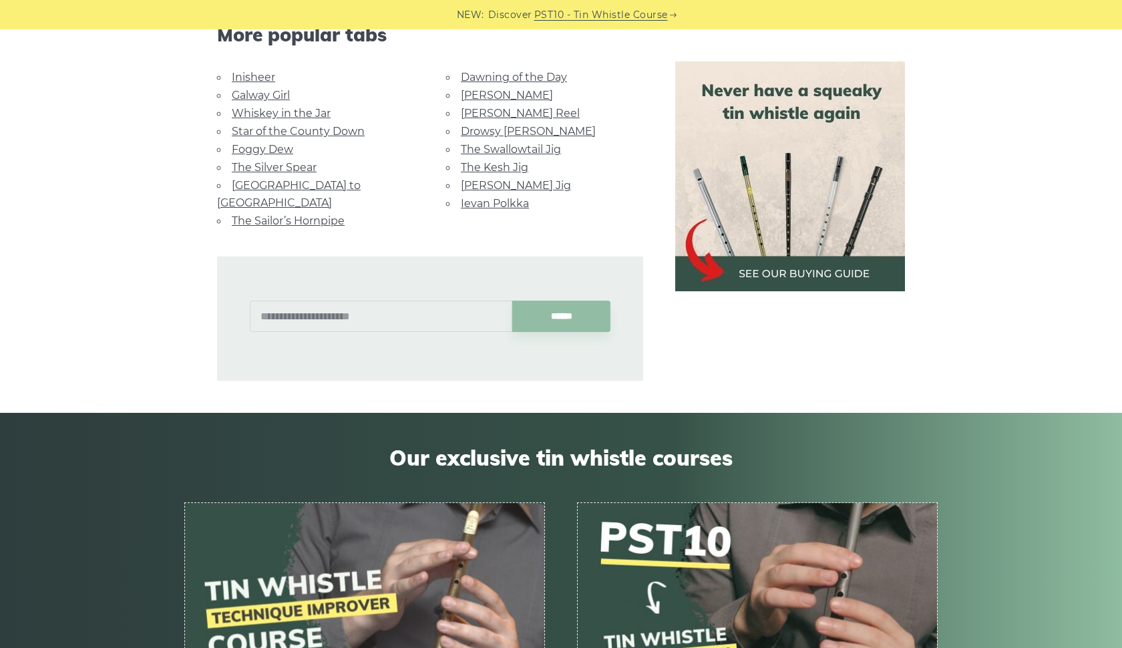
scroll to position [1353, 0]
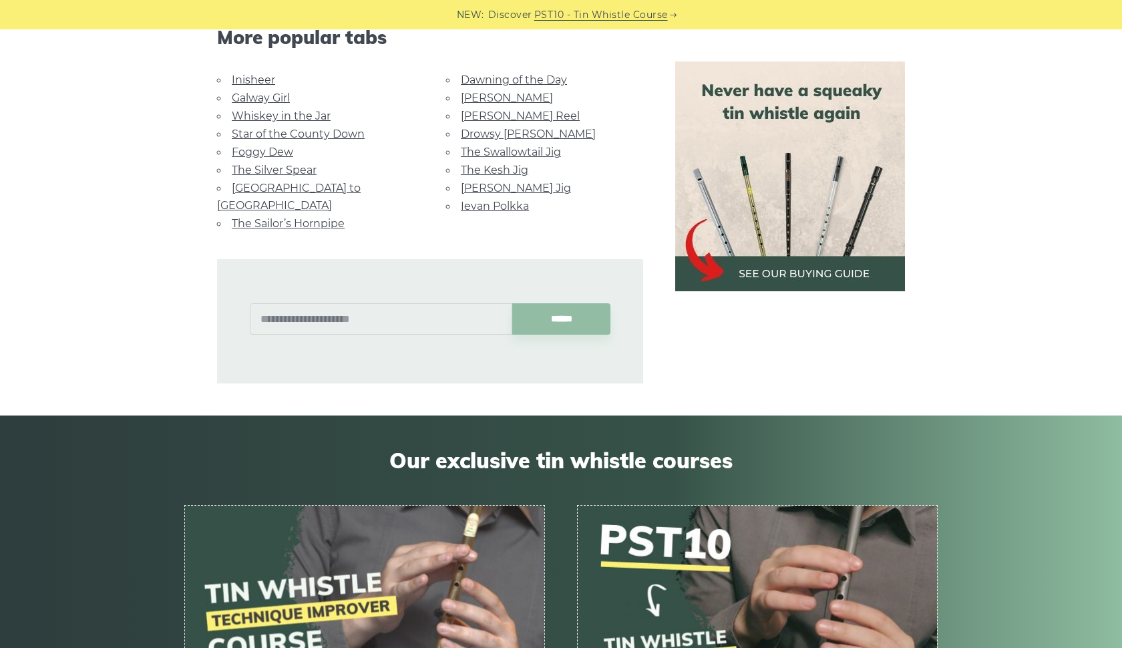
click at [277, 146] on link "Foggy Dew" at bounding box center [262, 152] width 61 height 13
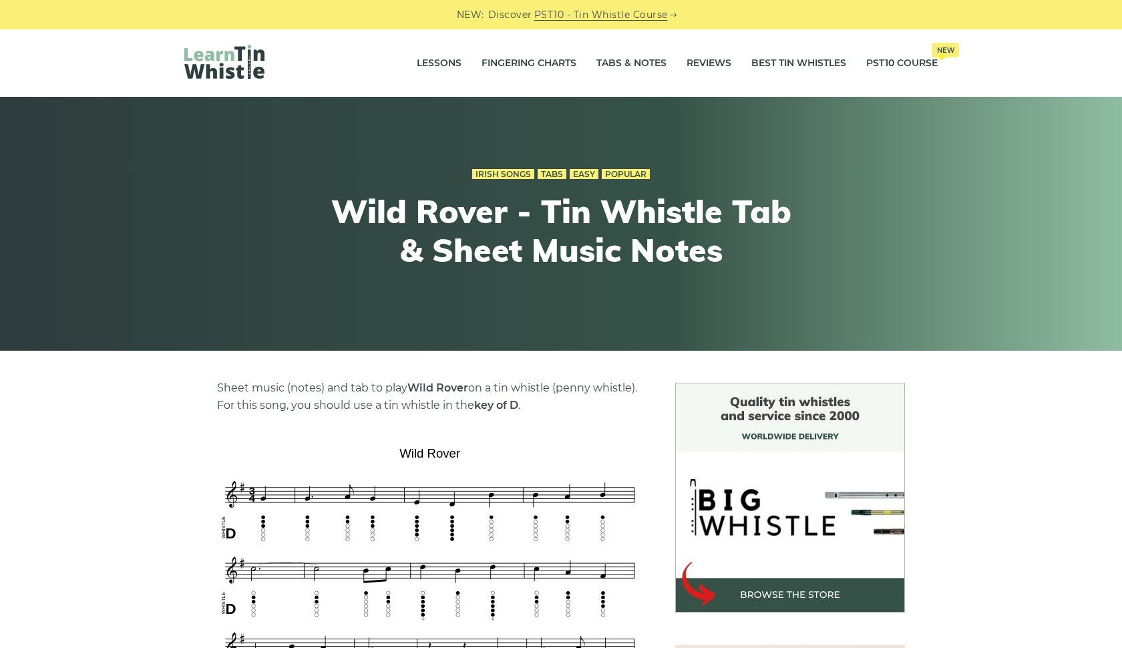
scroll to position [0, 0]
click at [636, 66] on link "Tabs & Notes" at bounding box center [632, 63] width 70 height 33
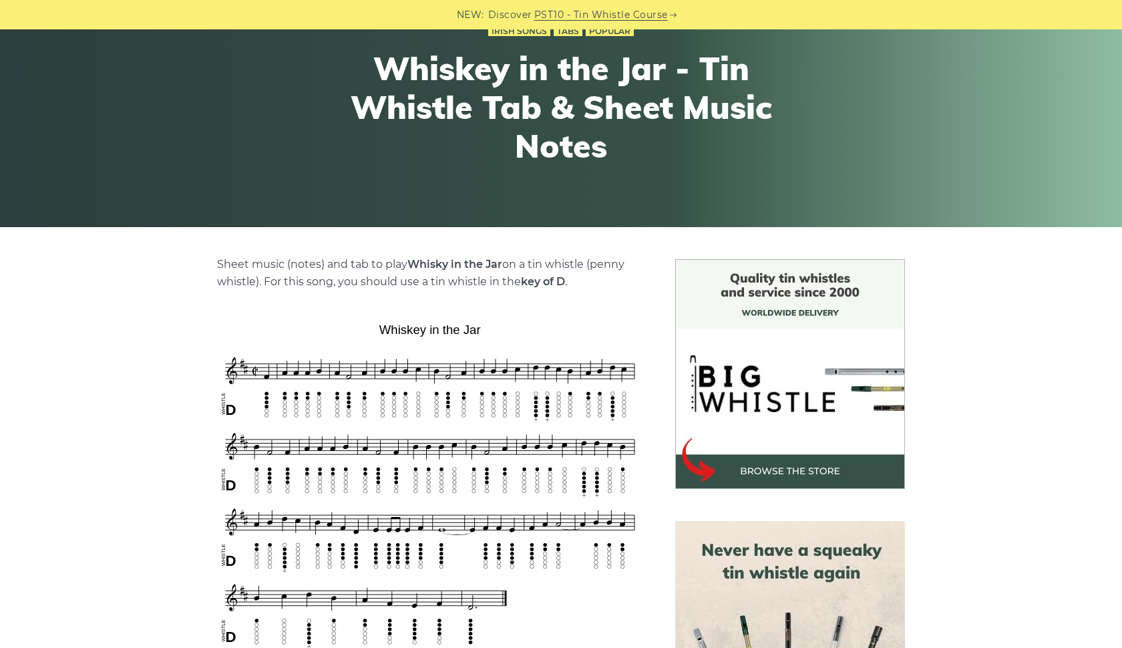
scroll to position [128, 0]
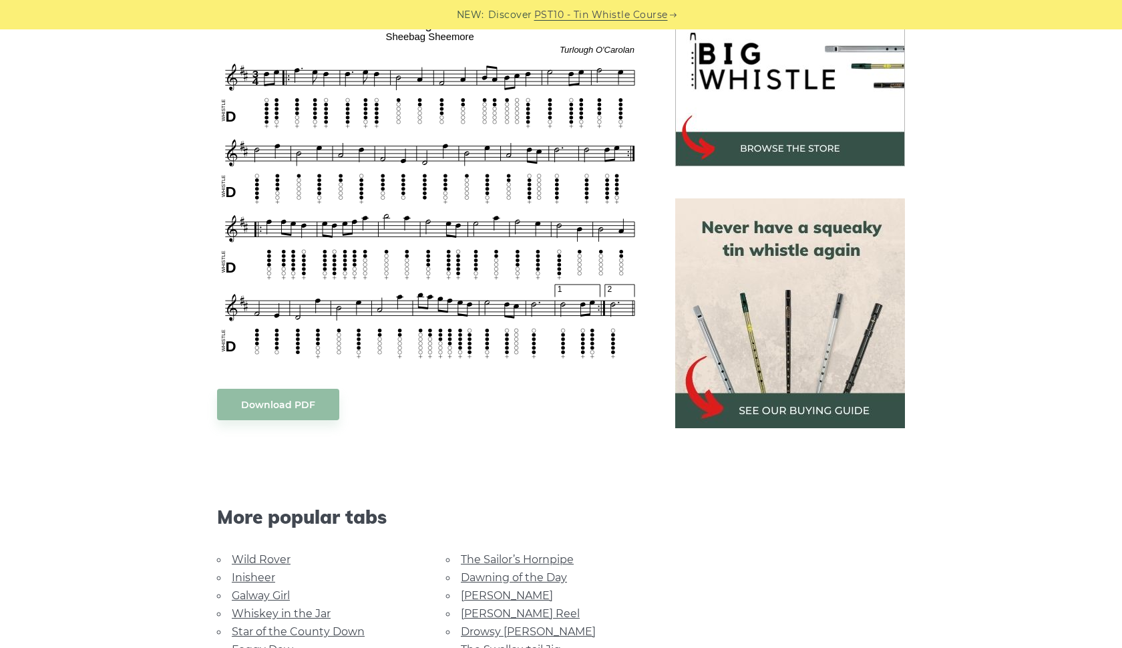
scroll to position [312, 0]
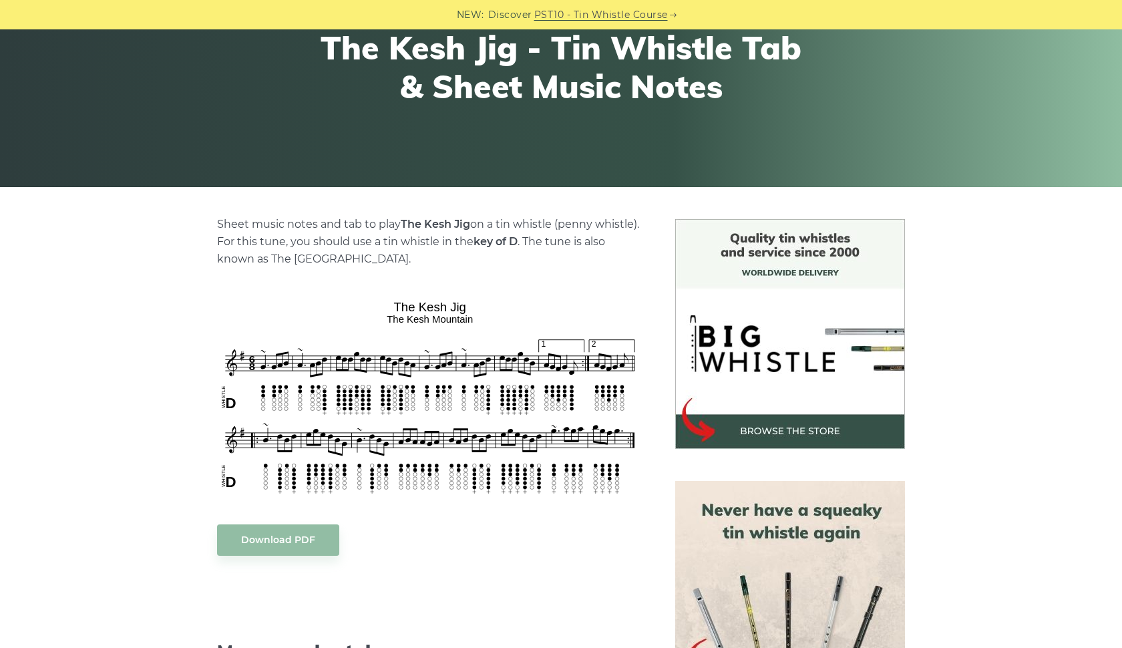
scroll to position [166, 0]
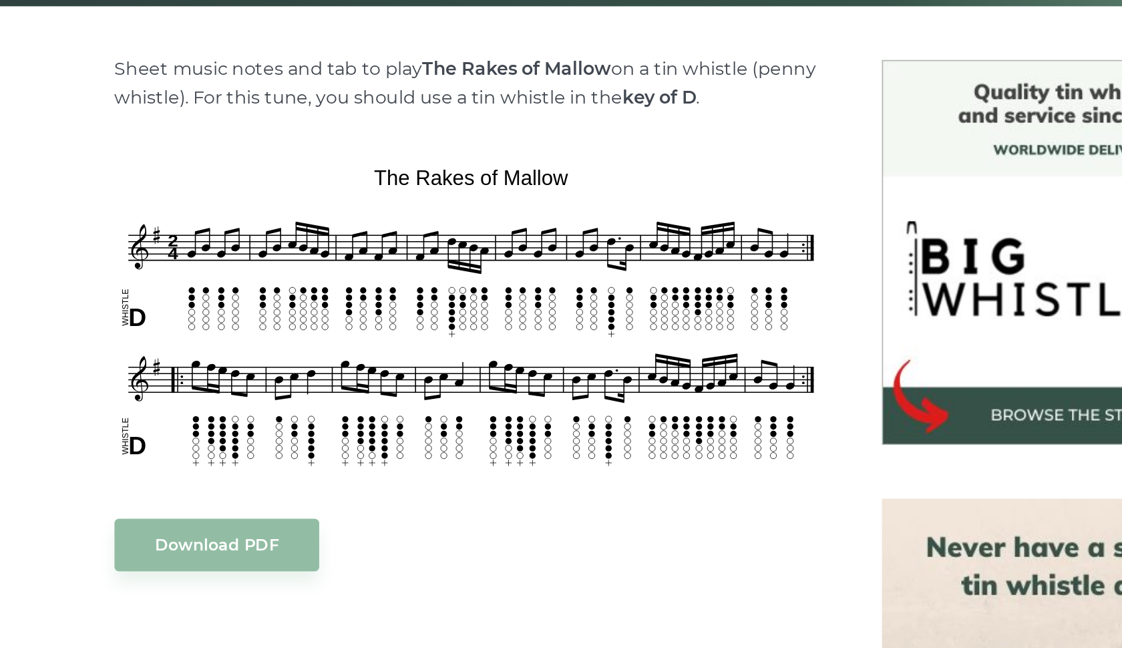
scroll to position [208, 0]
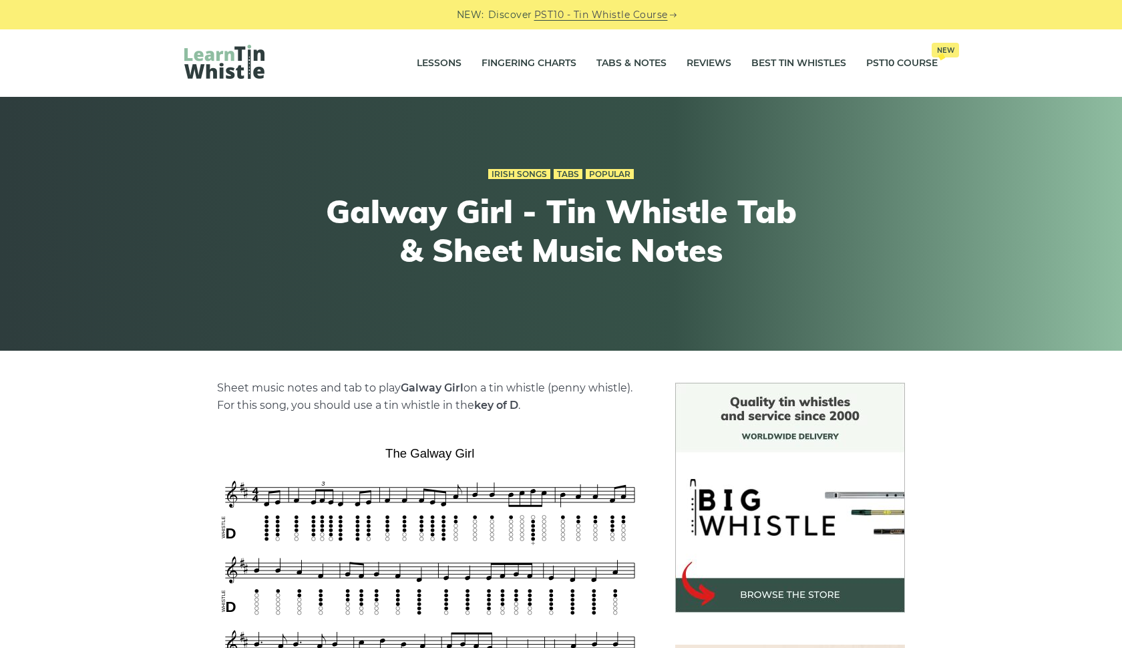
scroll to position [766, 0]
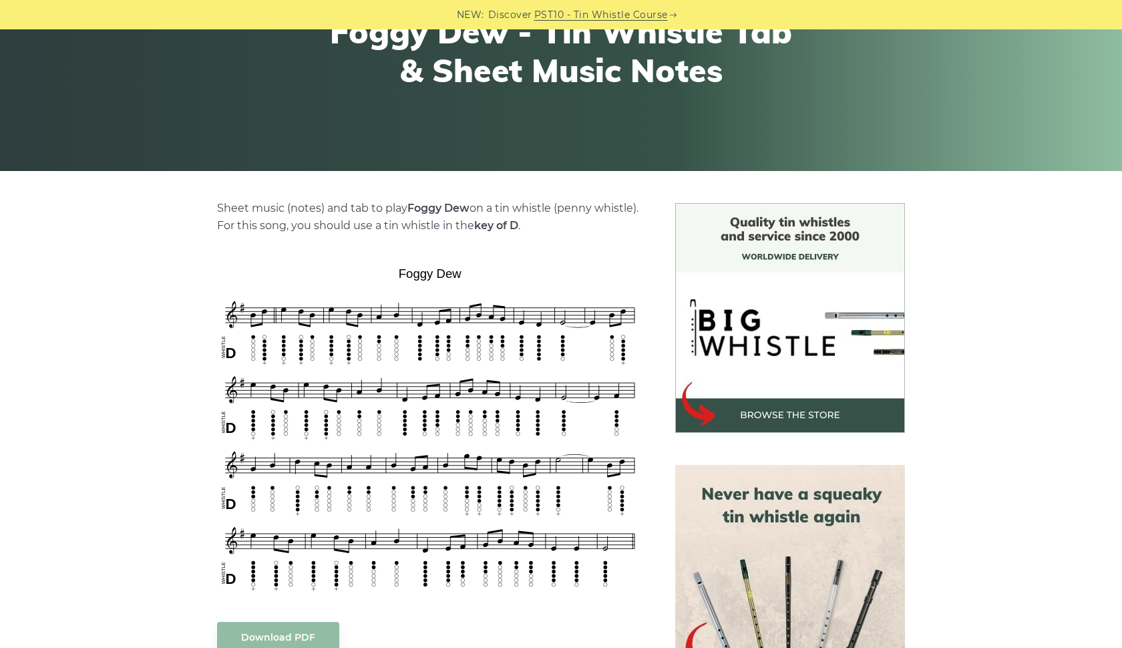
scroll to position [186, 0]
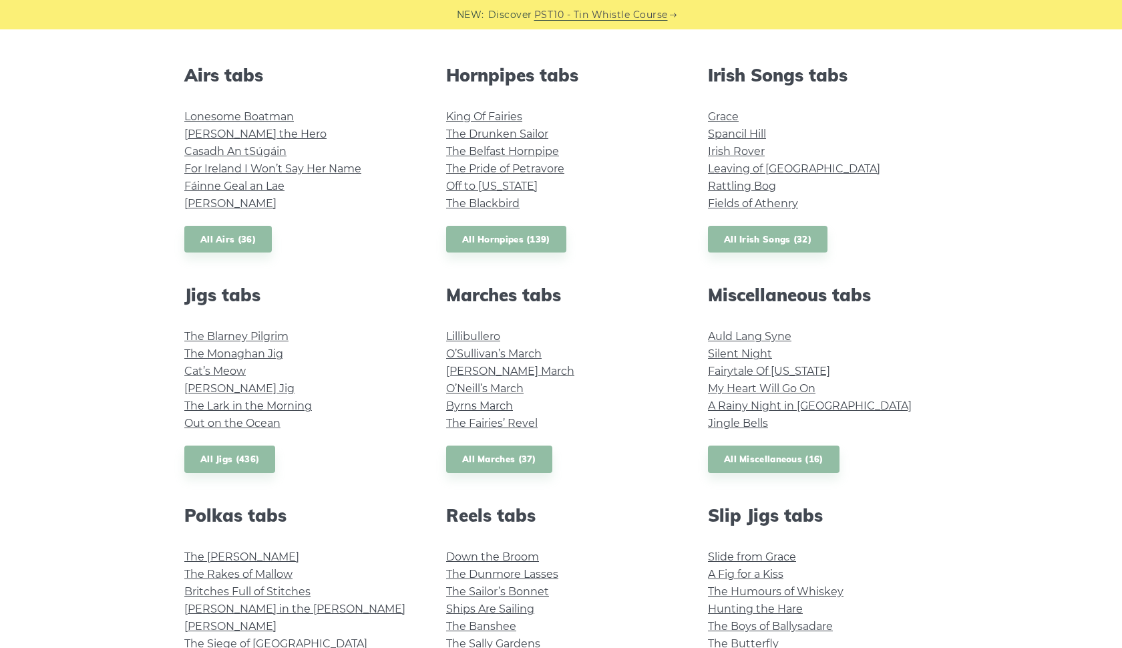
scroll to position [518, 0]
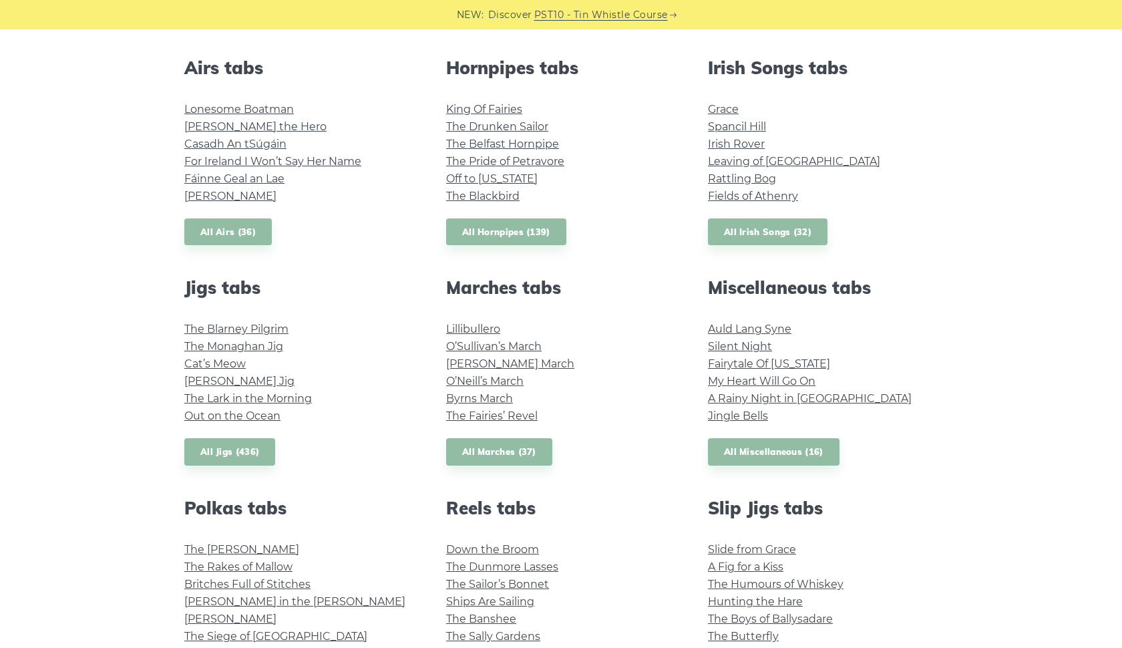
click at [472, 202] on li "The Blackbird" at bounding box center [561, 196] width 230 height 17
click at [474, 192] on link "The Blackbird" at bounding box center [482, 196] width 73 height 13
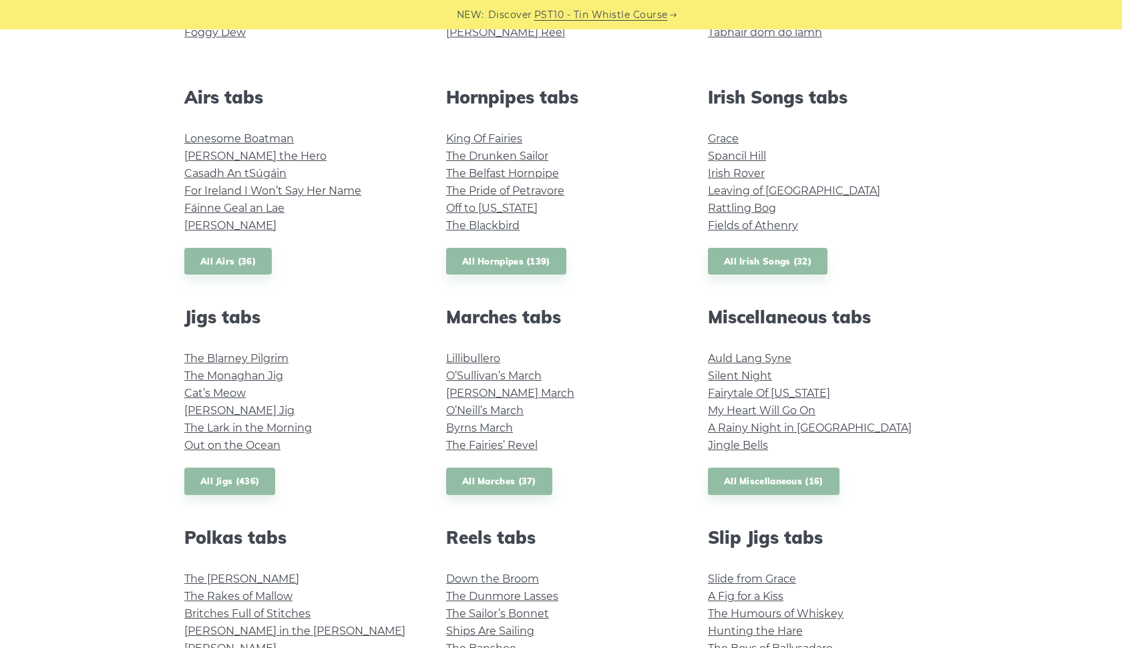
scroll to position [481, 0]
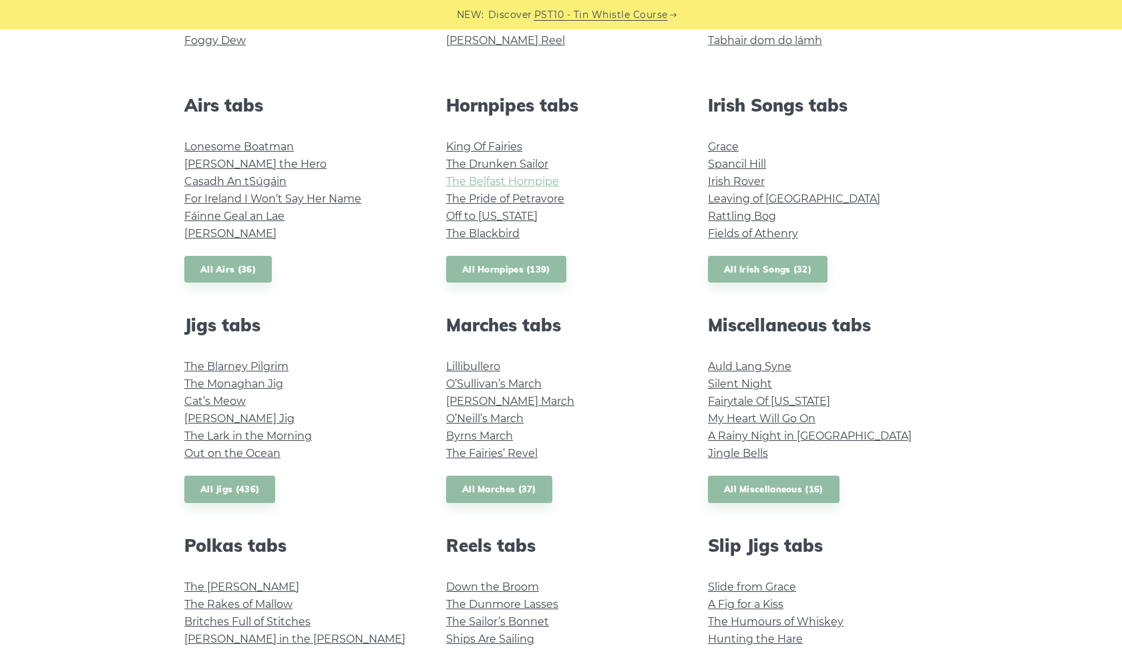
click at [537, 180] on link "The Belfast Hornpipe" at bounding box center [502, 181] width 113 height 13
click at [469, 166] on link "The Drunken Sailor" at bounding box center [497, 164] width 102 height 13
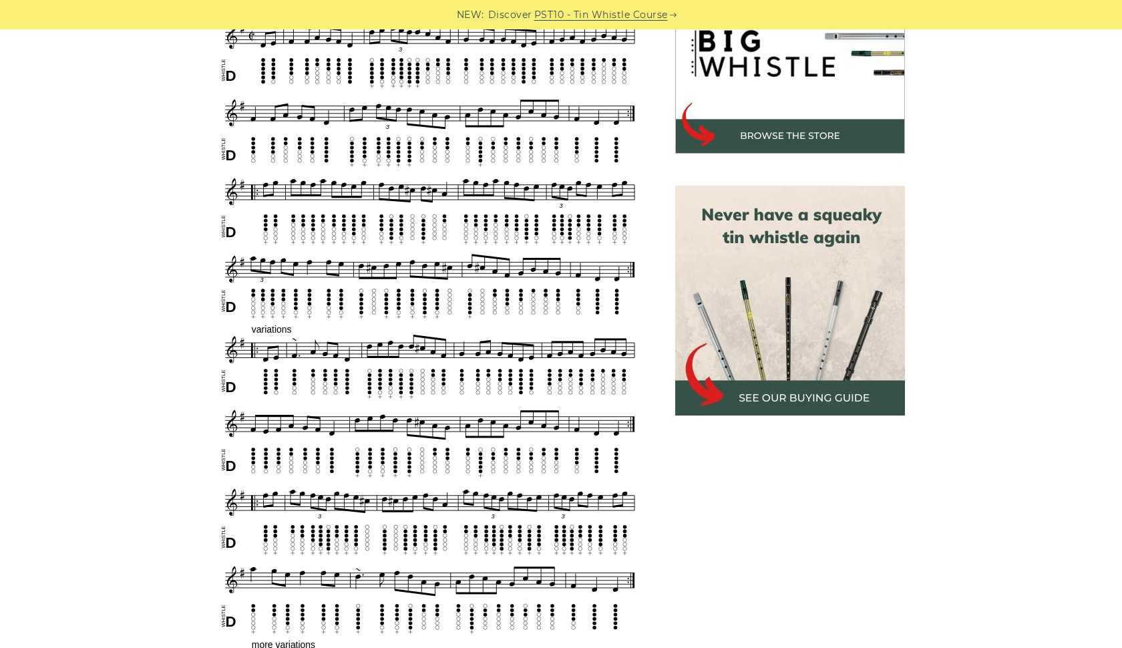
scroll to position [462, 0]
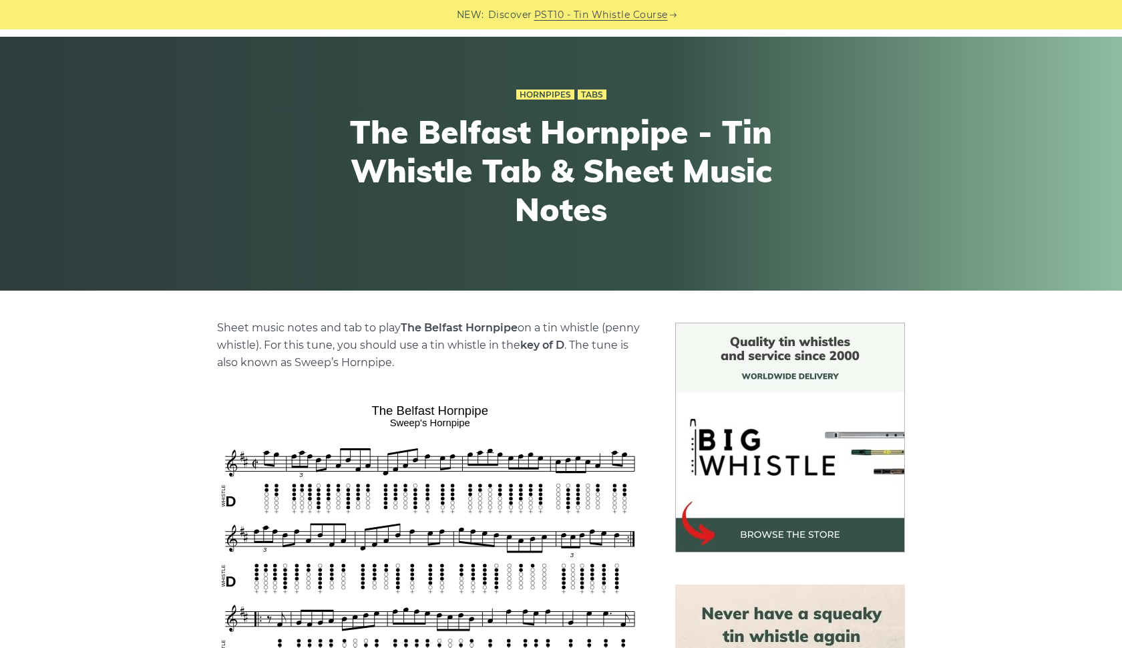
scroll to position [62, 0]
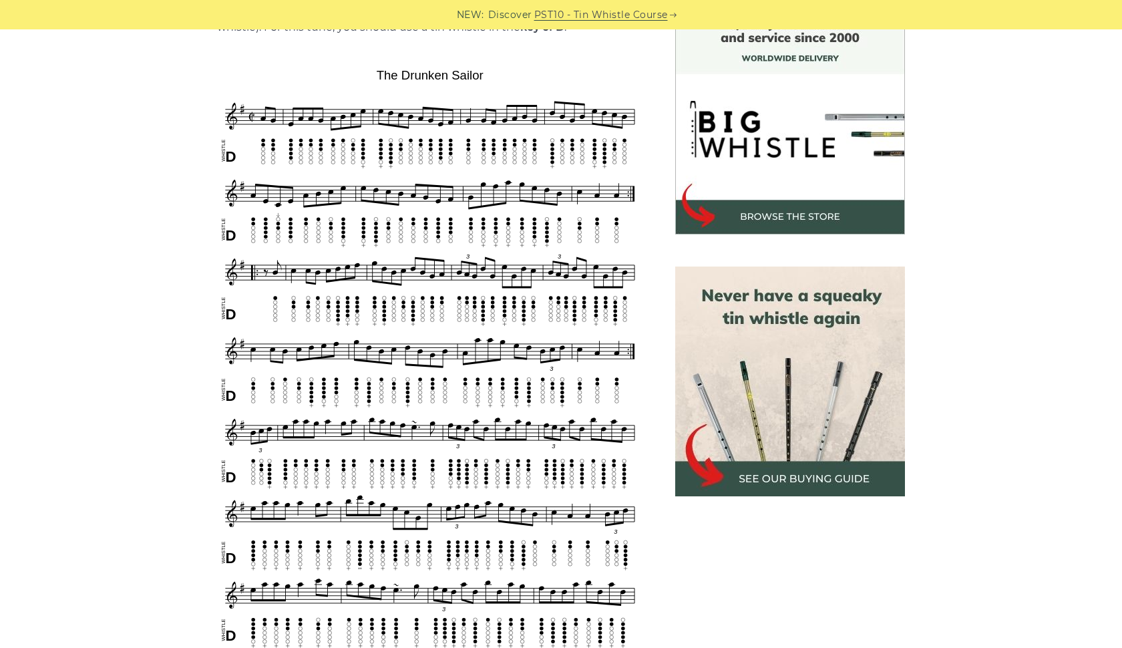
scroll to position [372, 0]
